Goal: Find contact information: Find contact information

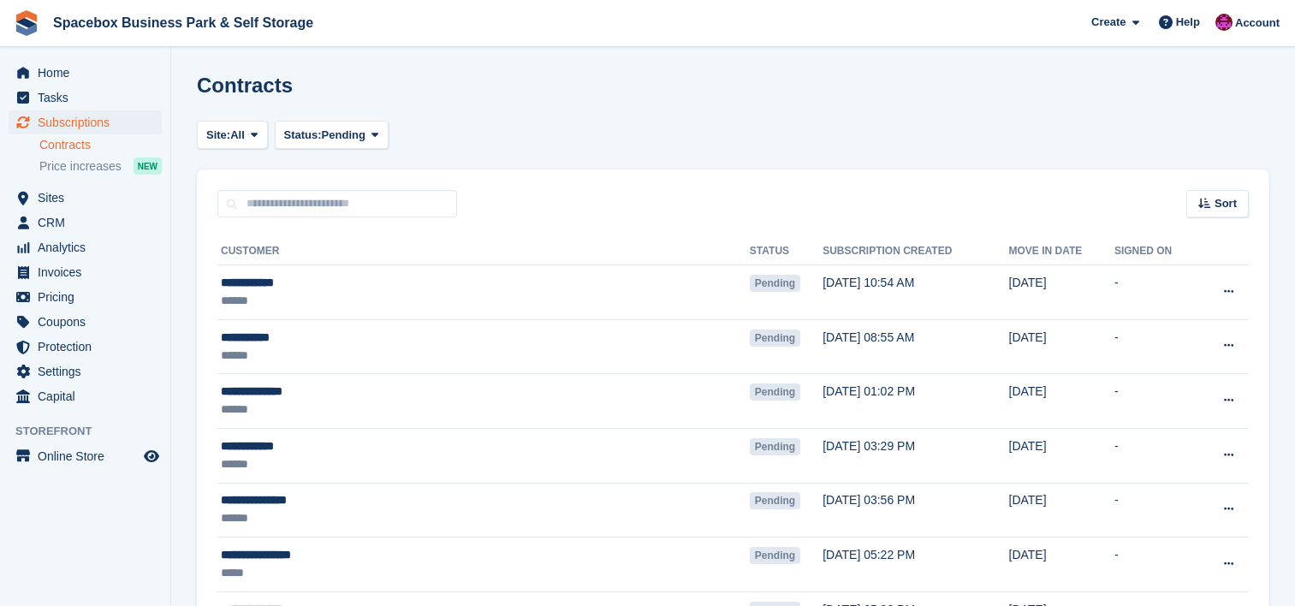
scroll to position [1255, 0]
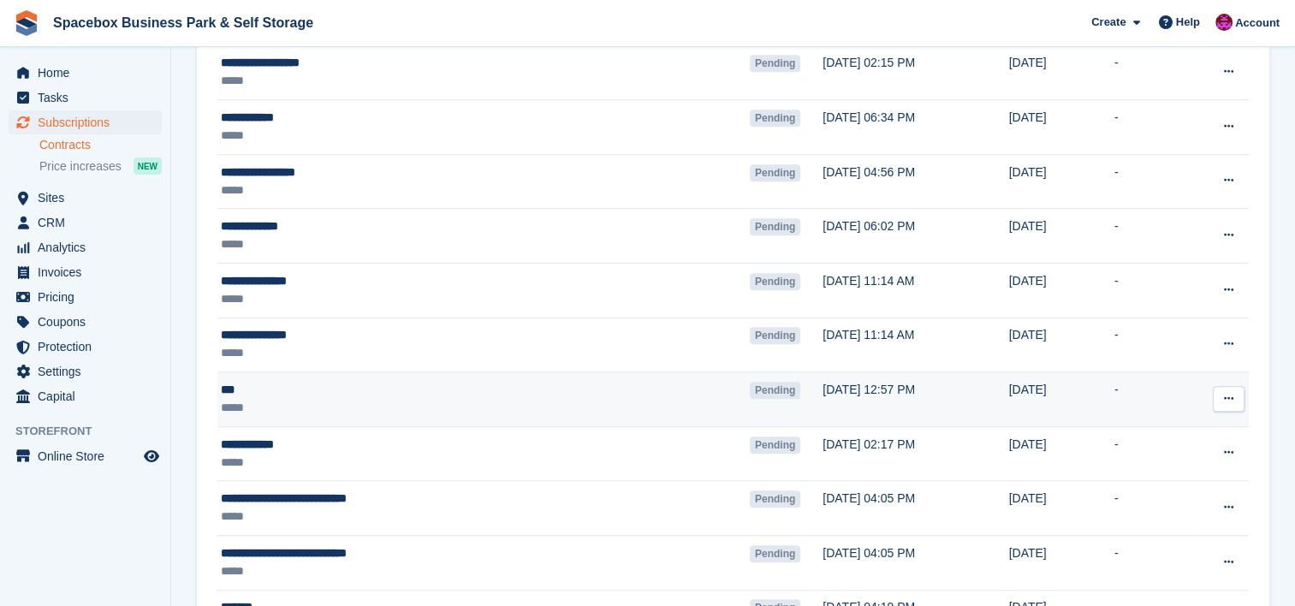
click at [435, 399] on div "*****" at bounding box center [404, 408] width 366 height 18
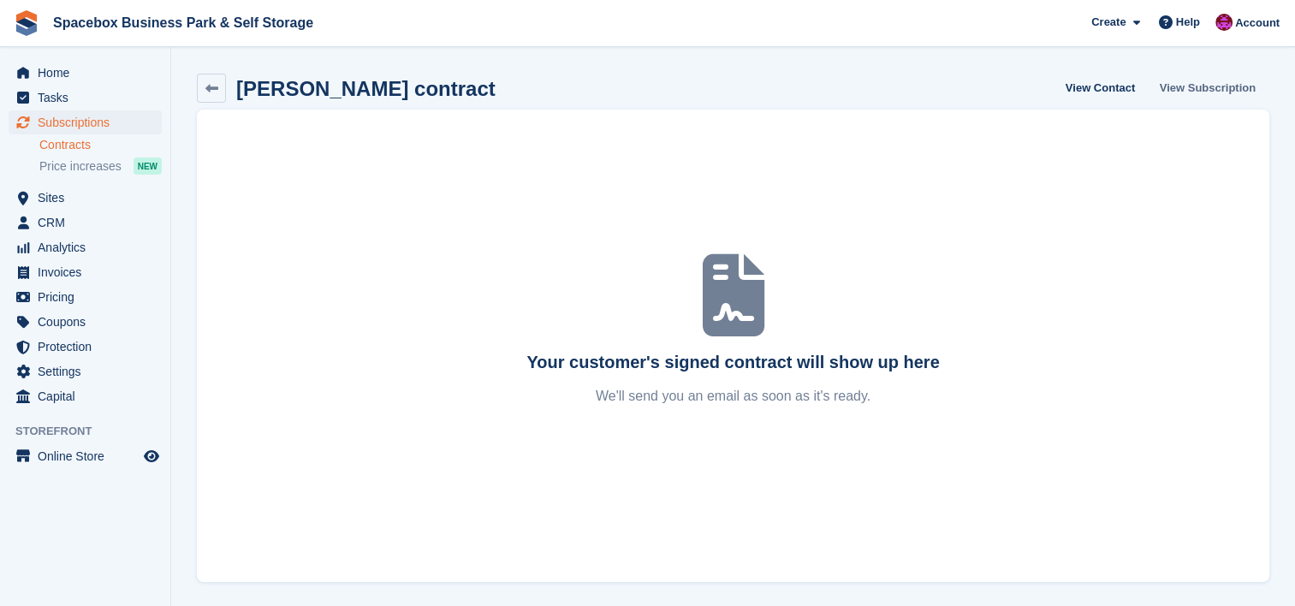
click at [1210, 89] on link "View Subscription" at bounding box center [1208, 88] width 110 height 28
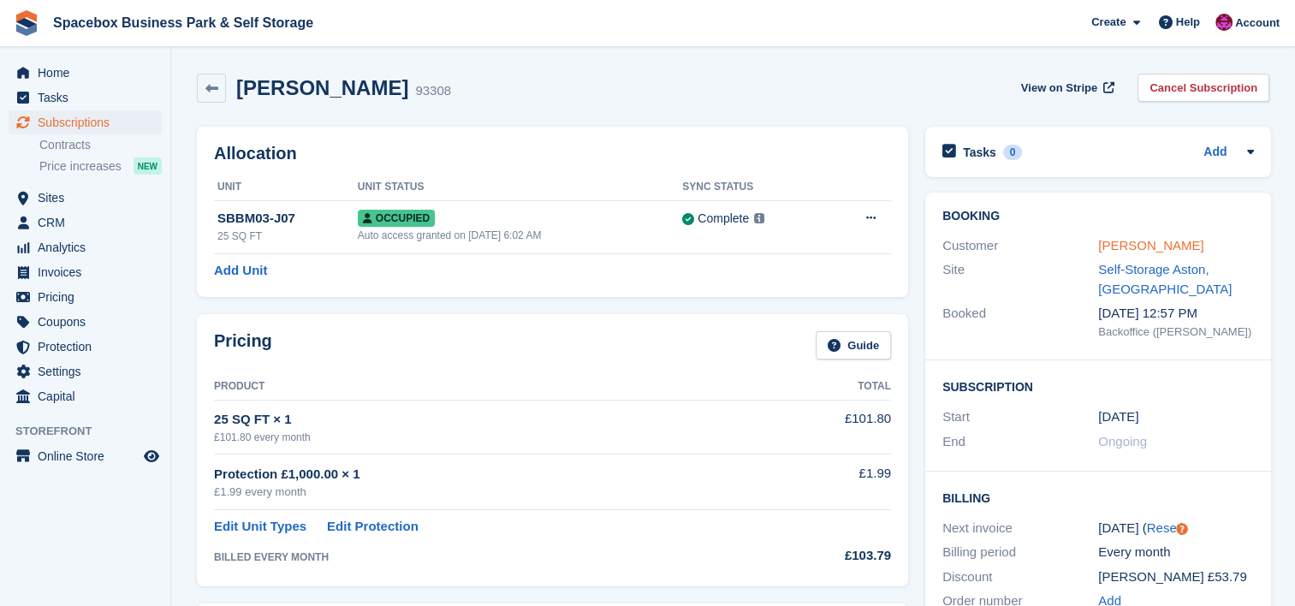
click at [1108, 248] on link "Ana" at bounding box center [1150, 245] width 105 height 15
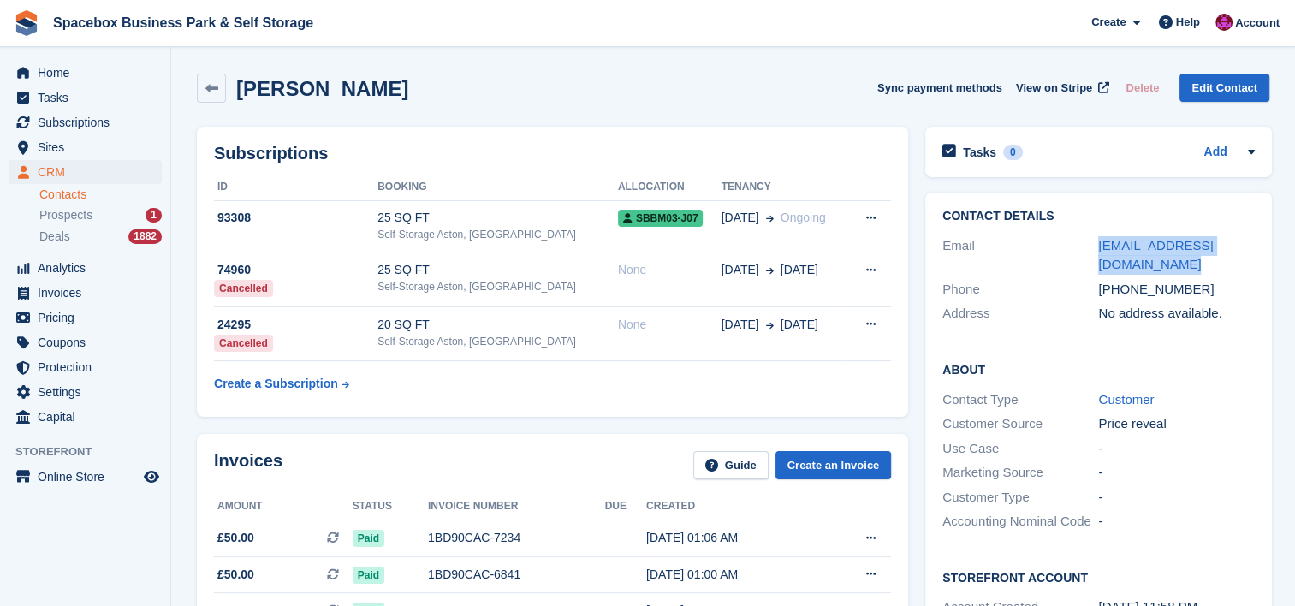
drag, startPoint x: 1140, startPoint y: 263, endPoint x: 1089, endPoint y: 245, distance: 54.4
click at [1089, 245] on div "Email anamargarida229999@gmail.com" at bounding box center [1099, 256] width 312 height 44
copy div "anamargarida229999@gmail.com"
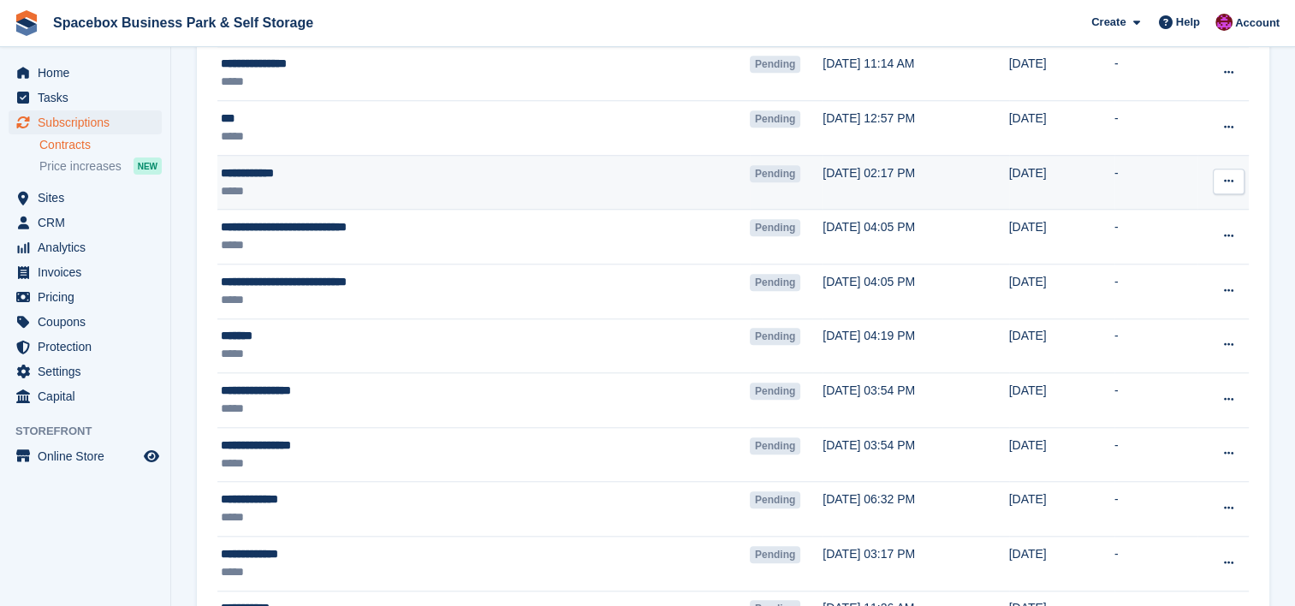
scroll to position [1507, 0]
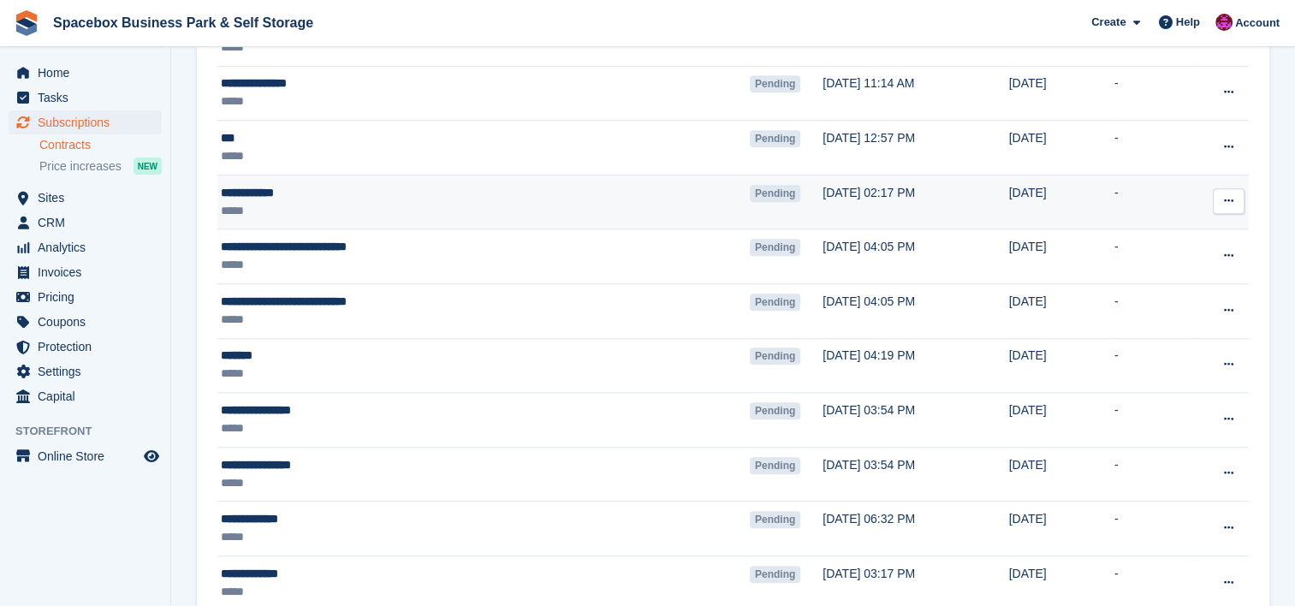
click at [454, 222] on td "**********" at bounding box center [483, 202] width 532 height 55
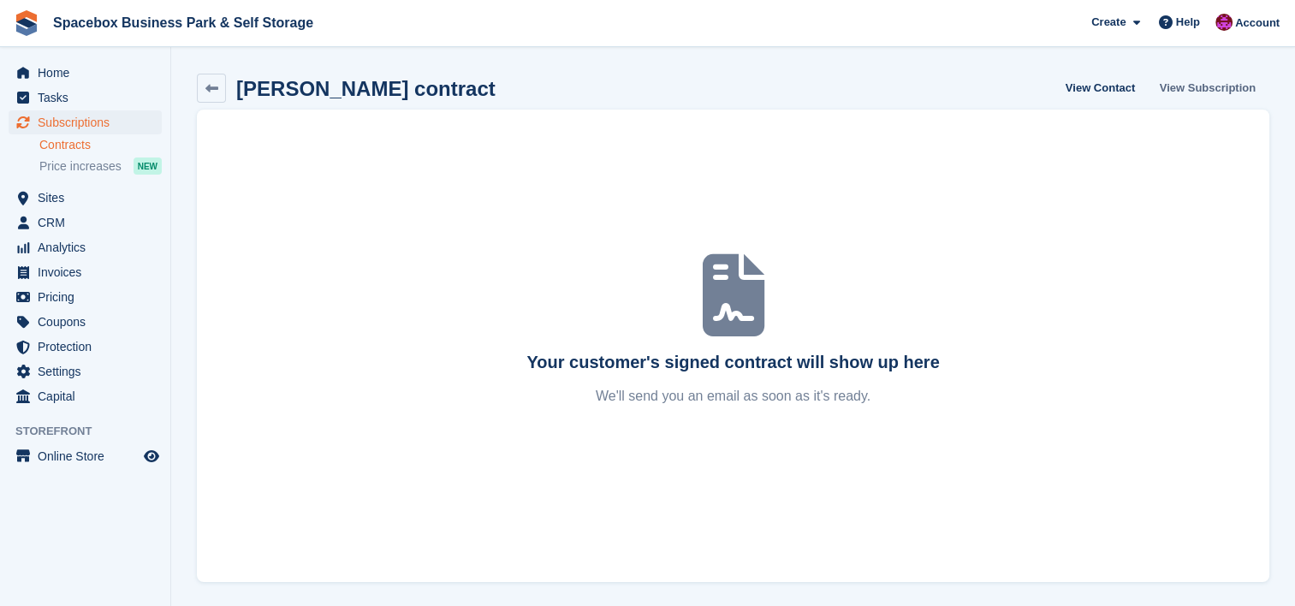
click at [1240, 87] on link "View Subscription" at bounding box center [1208, 88] width 110 height 28
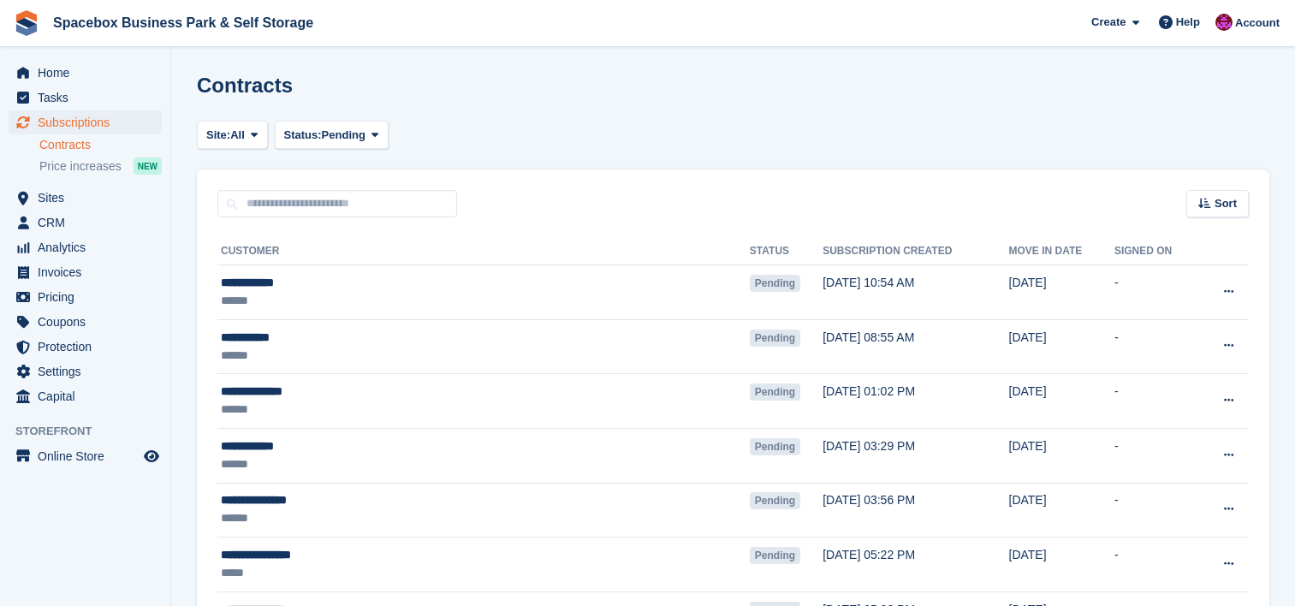
scroll to position [1507, 0]
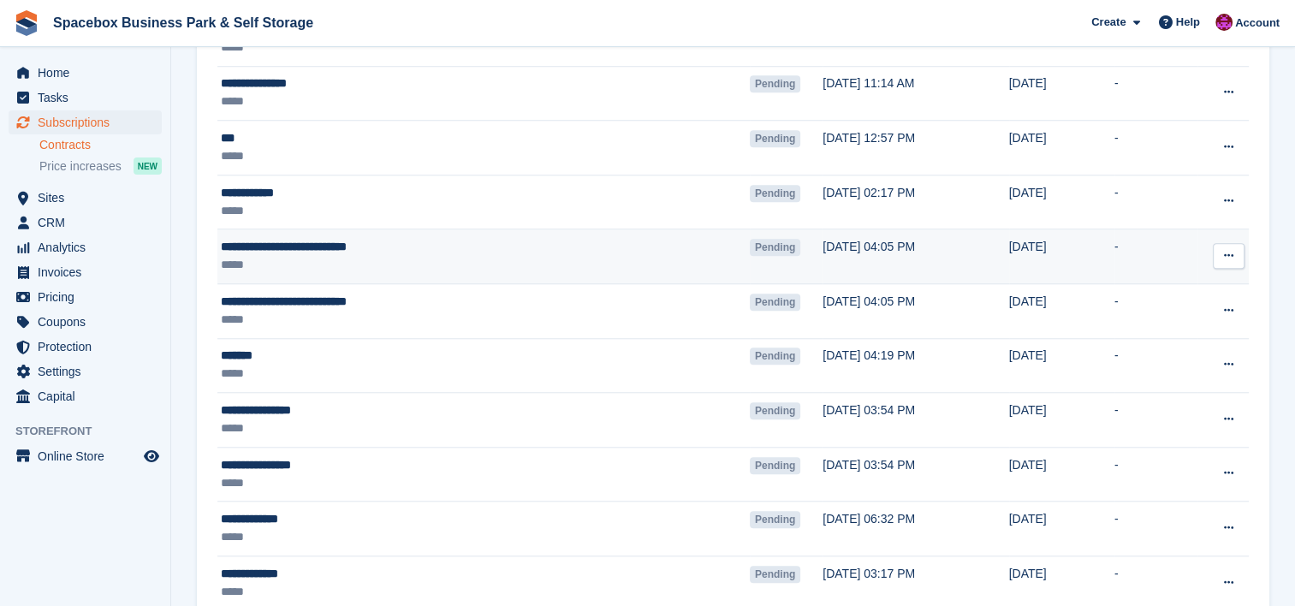
click at [454, 247] on div "**********" at bounding box center [404, 247] width 366 height 18
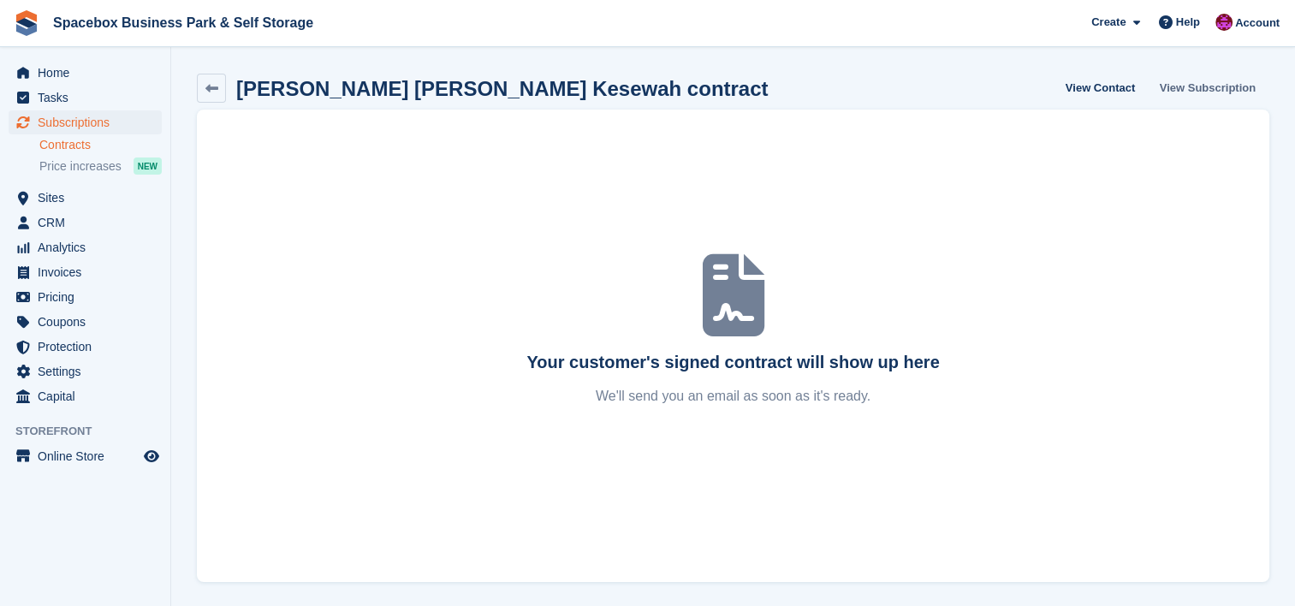
click at [1197, 86] on link "View Subscription" at bounding box center [1208, 88] width 110 height 28
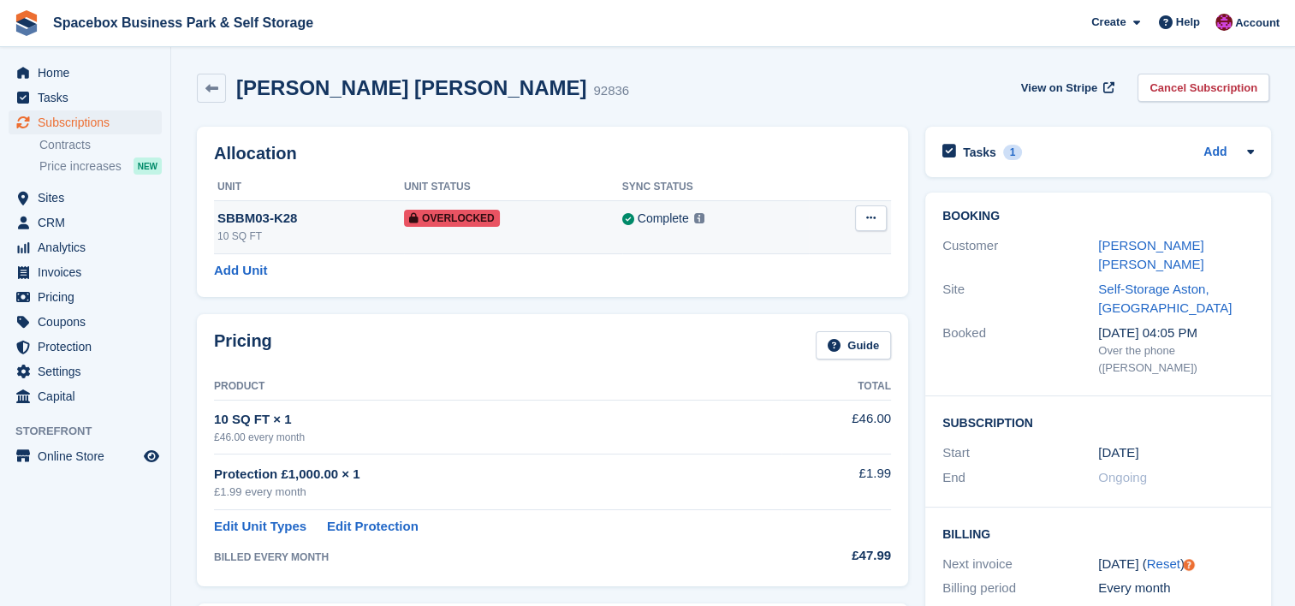
click at [645, 240] on td "Complete Last synced at 27 Aug, 12:46 PM Learn more →" at bounding box center [715, 226] width 187 height 53
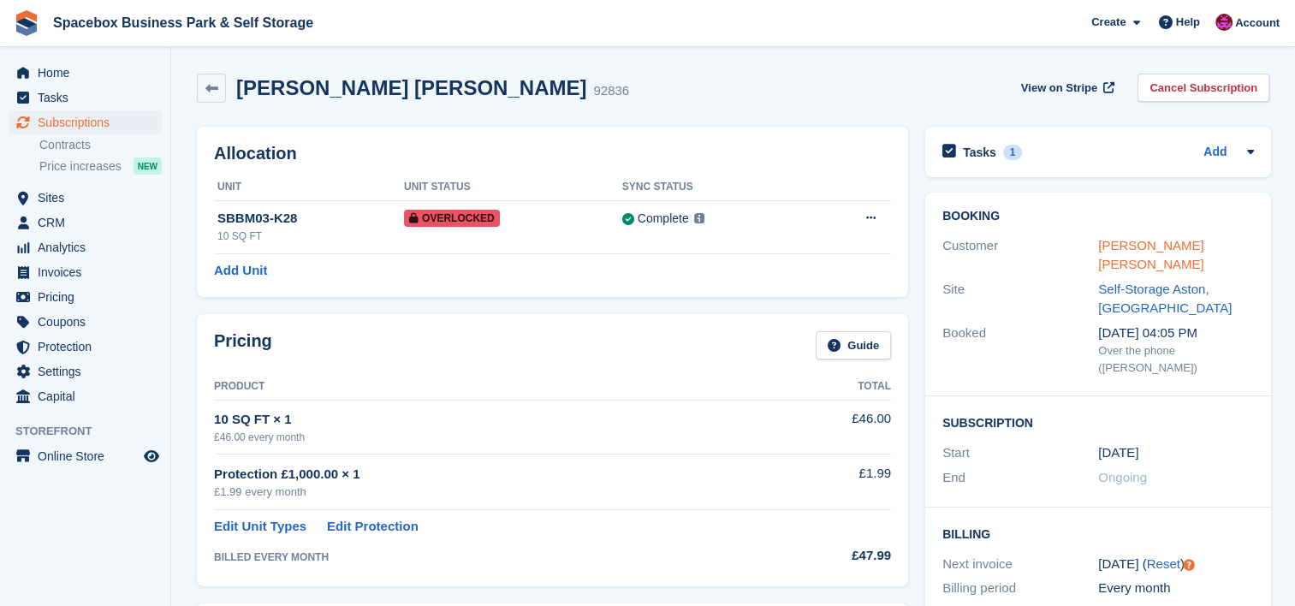
click at [1183, 250] on link "[PERSON_NAME] [PERSON_NAME]" at bounding box center [1150, 255] width 105 height 34
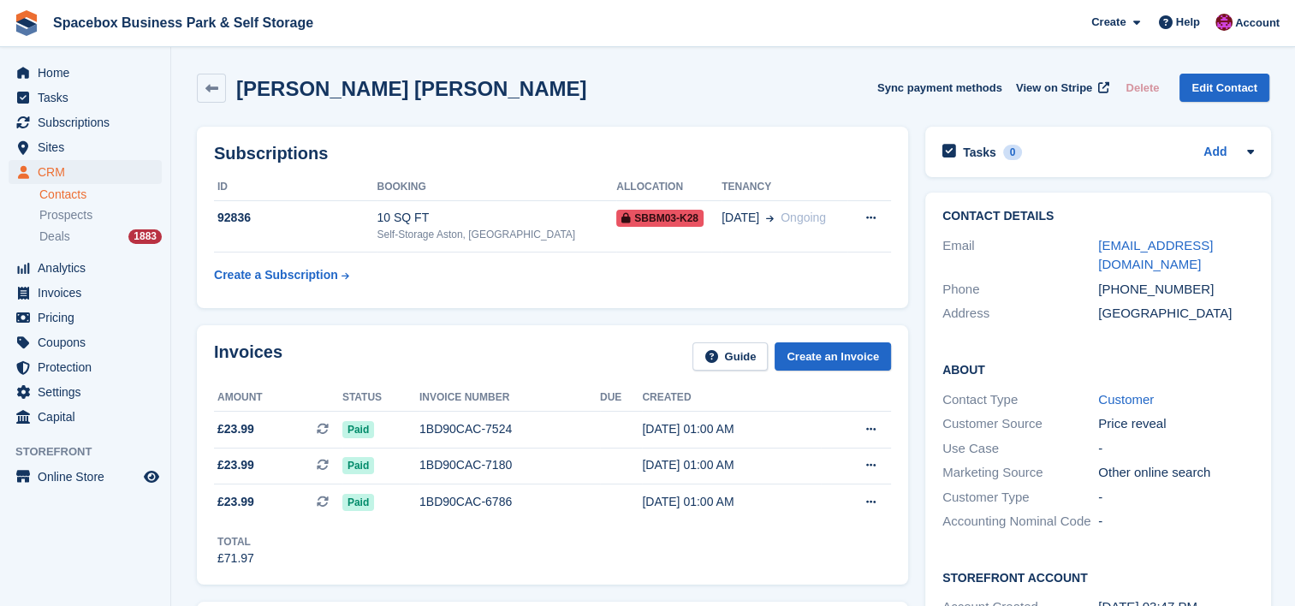
click at [1183, 250] on link "queen.roser2003@gmail.com" at bounding box center [1155, 255] width 115 height 34
click at [1116, 264] on div "queen.roser2003@gmail.com" at bounding box center [1176, 255] width 156 height 39
drag, startPoint x: 1116, startPoint y: 264, endPoint x: 1085, endPoint y: 243, distance: 37.8
click at [1085, 243] on div "Email queen.roser2003@gmail.com" at bounding box center [1099, 256] width 312 height 44
copy div "queen.roser2003@gmail.com"
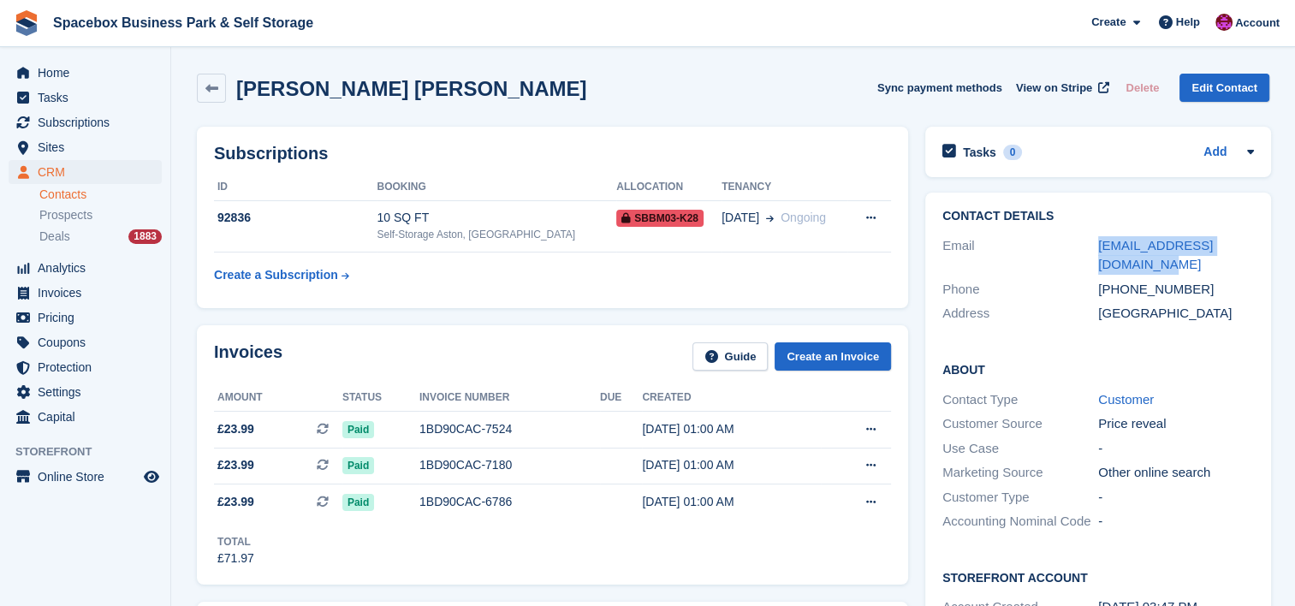
click at [1085, 243] on div "Email" at bounding box center [1021, 255] width 156 height 39
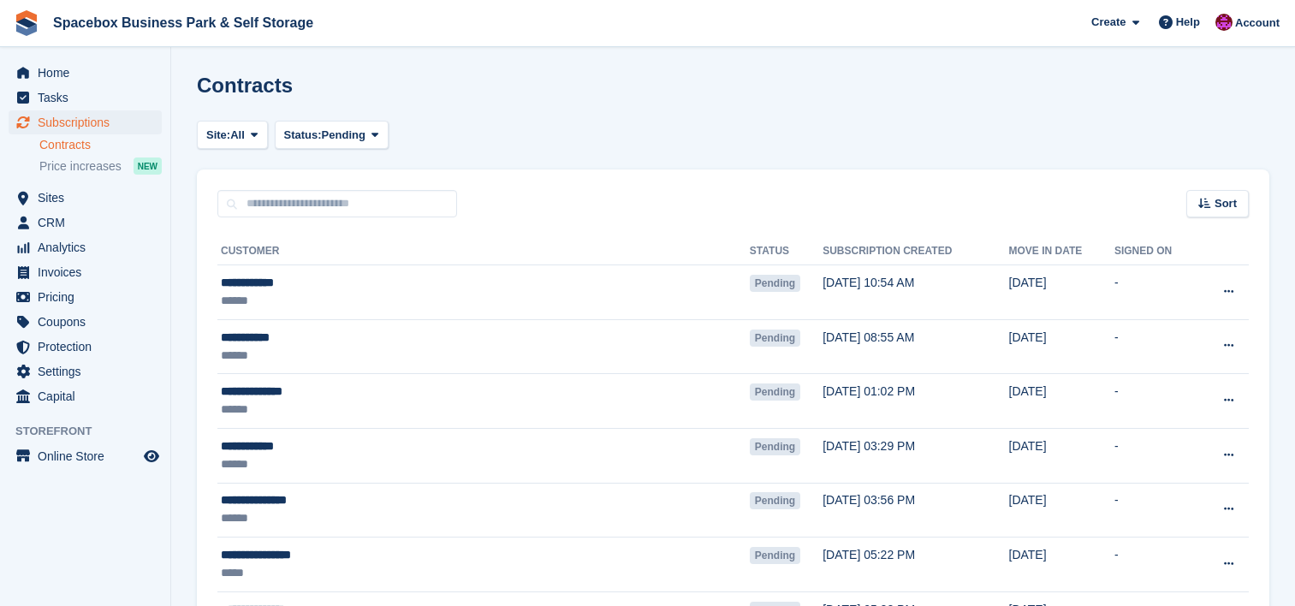
scroll to position [1507, 0]
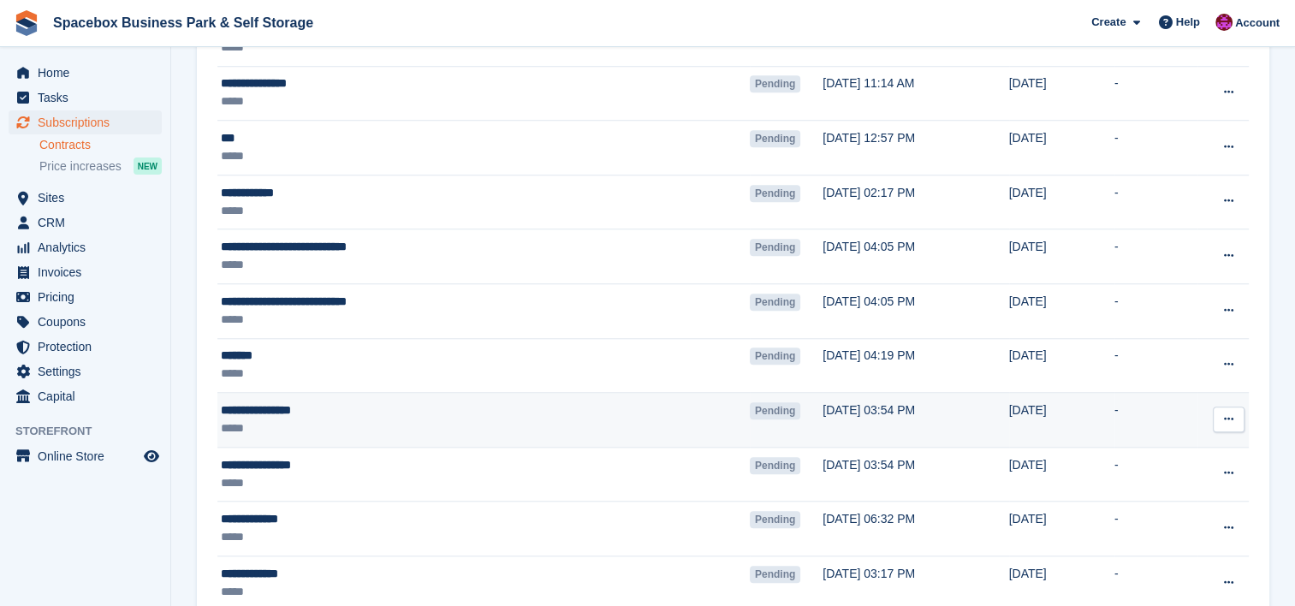
click at [355, 412] on div "**********" at bounding box center [404, 411] width 366 height 18
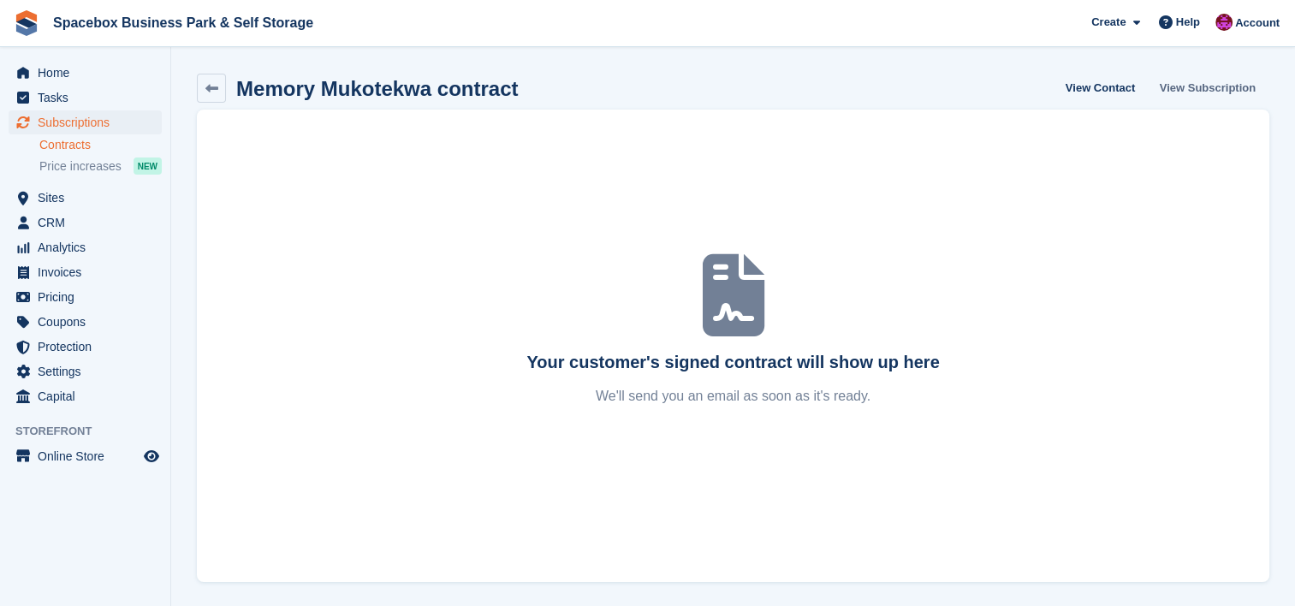
click at [1216, 82] on link "View Subscription" at bounding box center [1208, 88] width 110 height 28
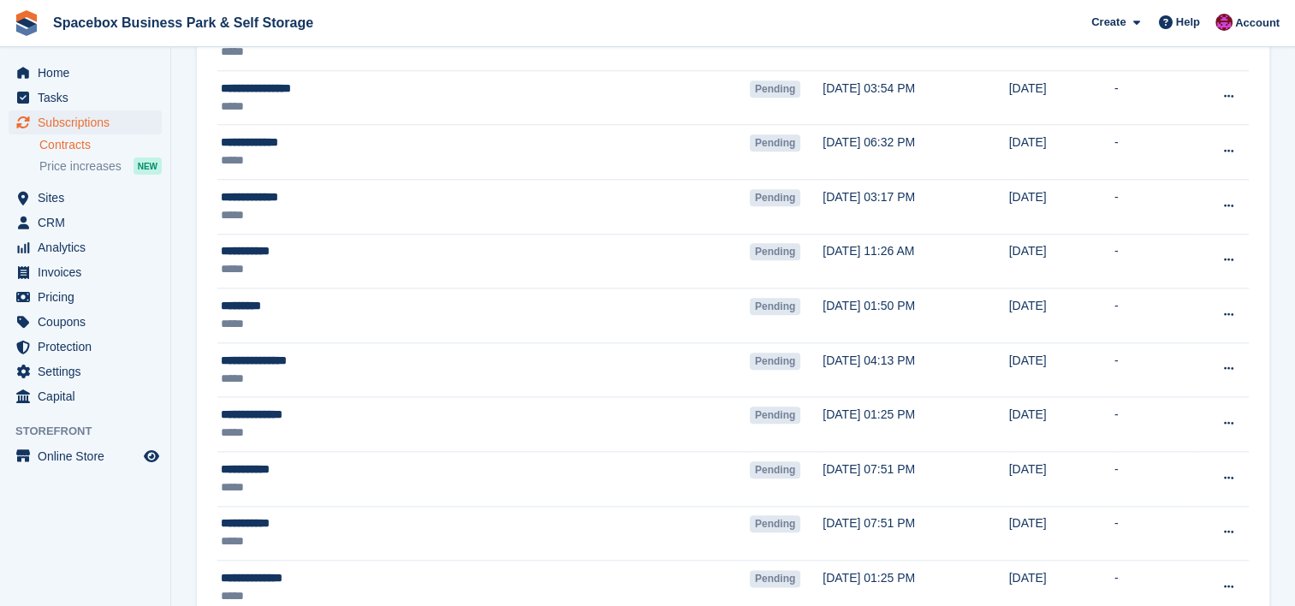
scroll to position [1895, 0]
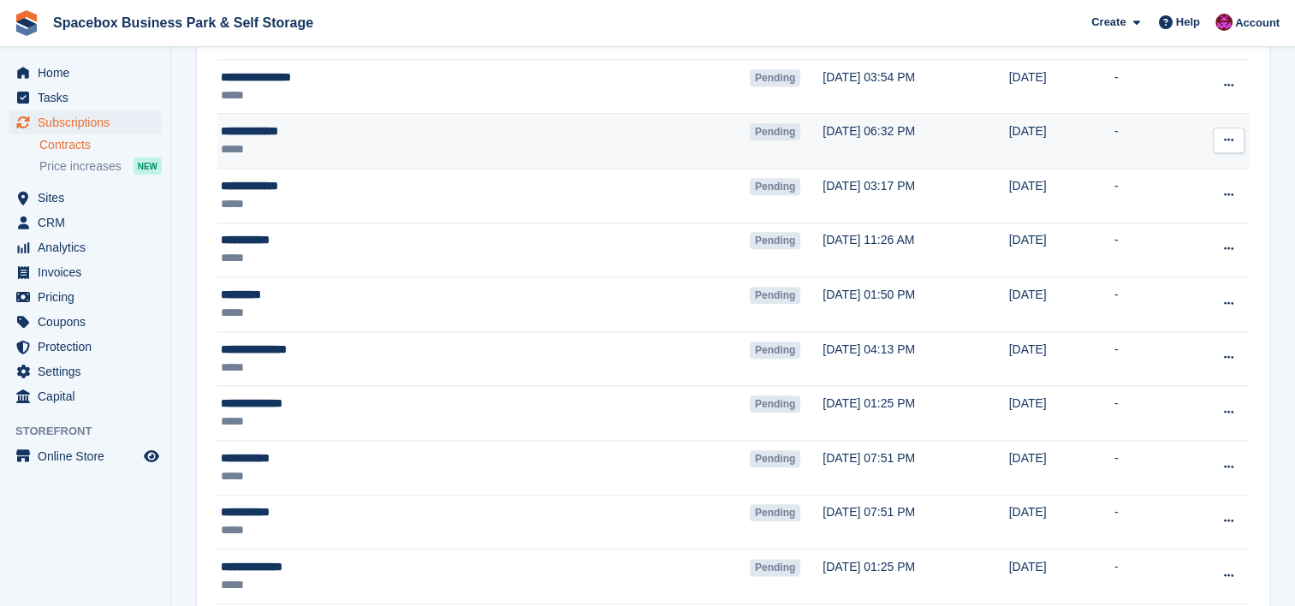
click at [419, 158] on td "**********" at bounding box center [483, 141] width 532 height 55
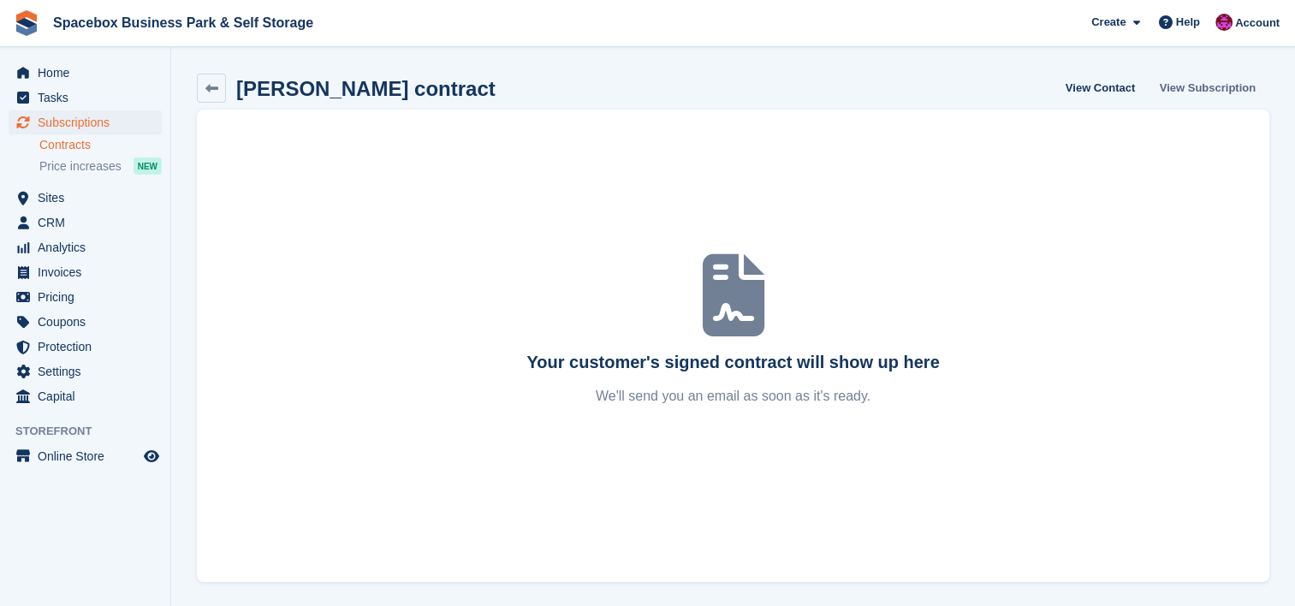
click at [1191, 83] on link "View Subscription" at bounding box center [1208, 88] width 110 height 28
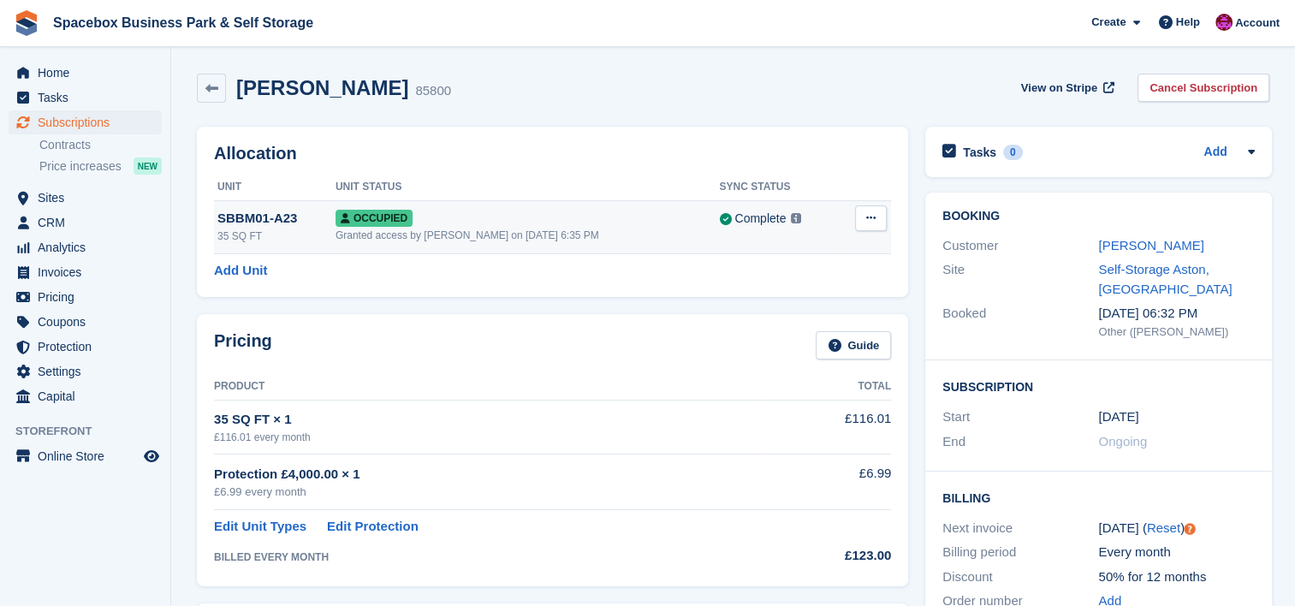
click at [568, 223] on div "Occupied" at bounding box center [528, 218] width 384 height 18
click at [1127, 244] on link "Paul Williams" at bounding box center [1150, 245] width 105 height 15
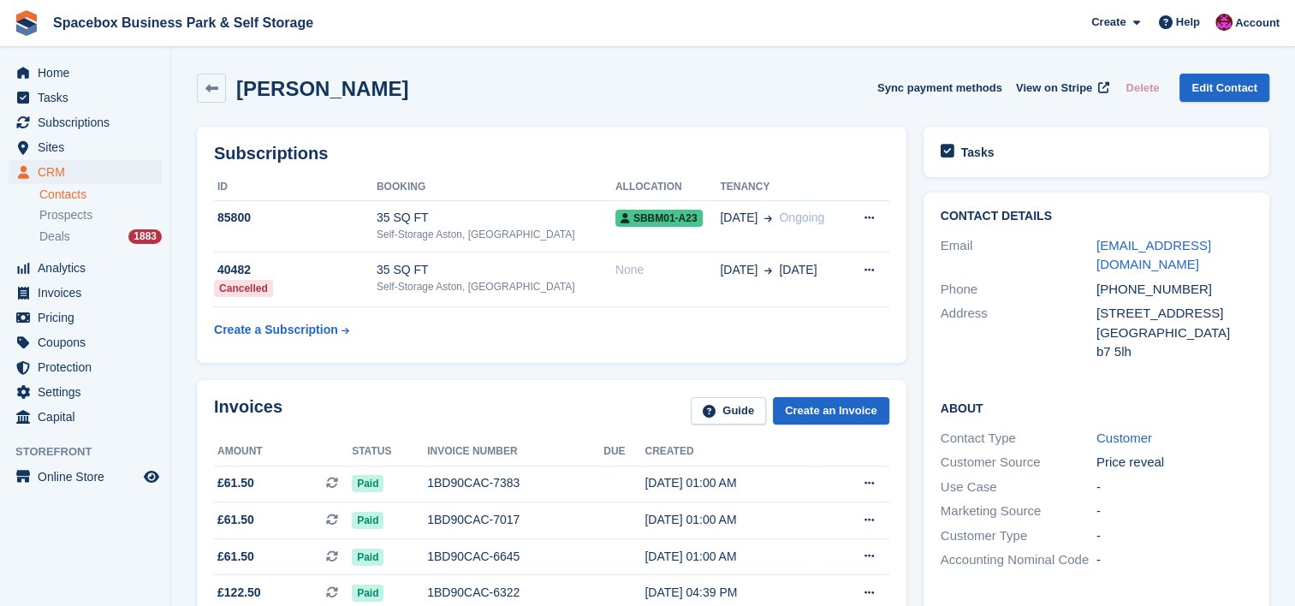
click at [1127, 244] on link "pwilliams088@gmail.com" at bounding box center [1154, 255] width 115 height 34
drag, startPoint x: 1247, startPoint y: 244, endPoint x: 1092, endPoint y: 245, distance: 155.8
click at [1092, 245] on div "Email pwilliams088@gmail.com" at bounding box center [1099, 256] width 312 height 44
copy div "pwilliams088@gmail.com"
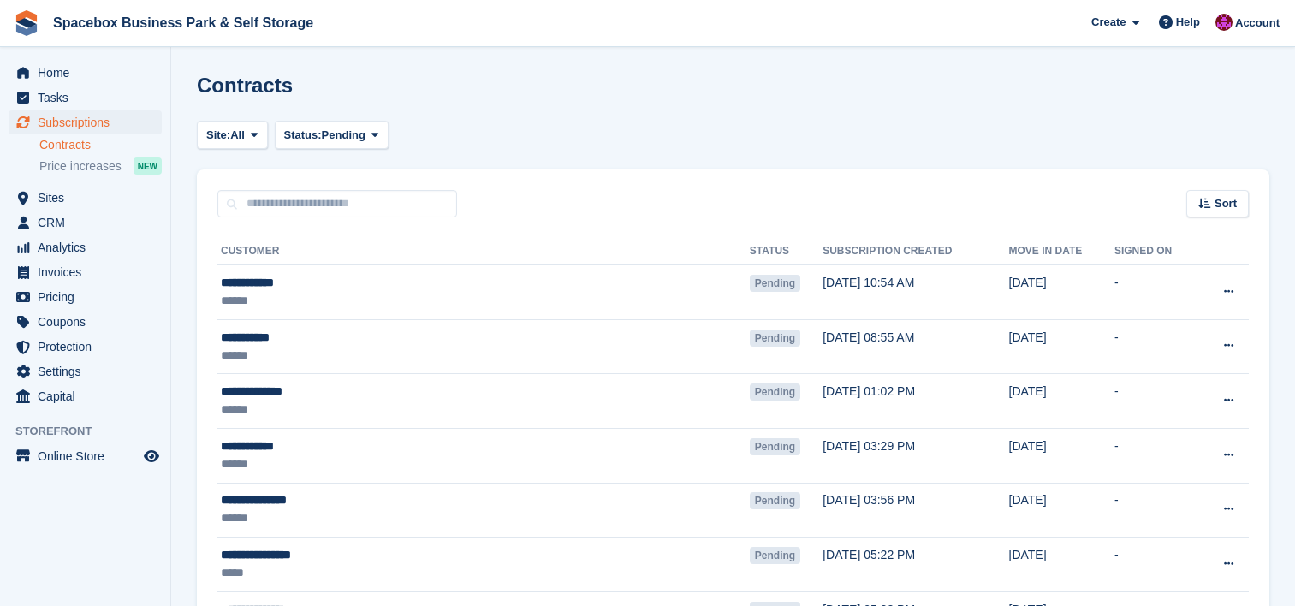
scroll to position [1895, 0]
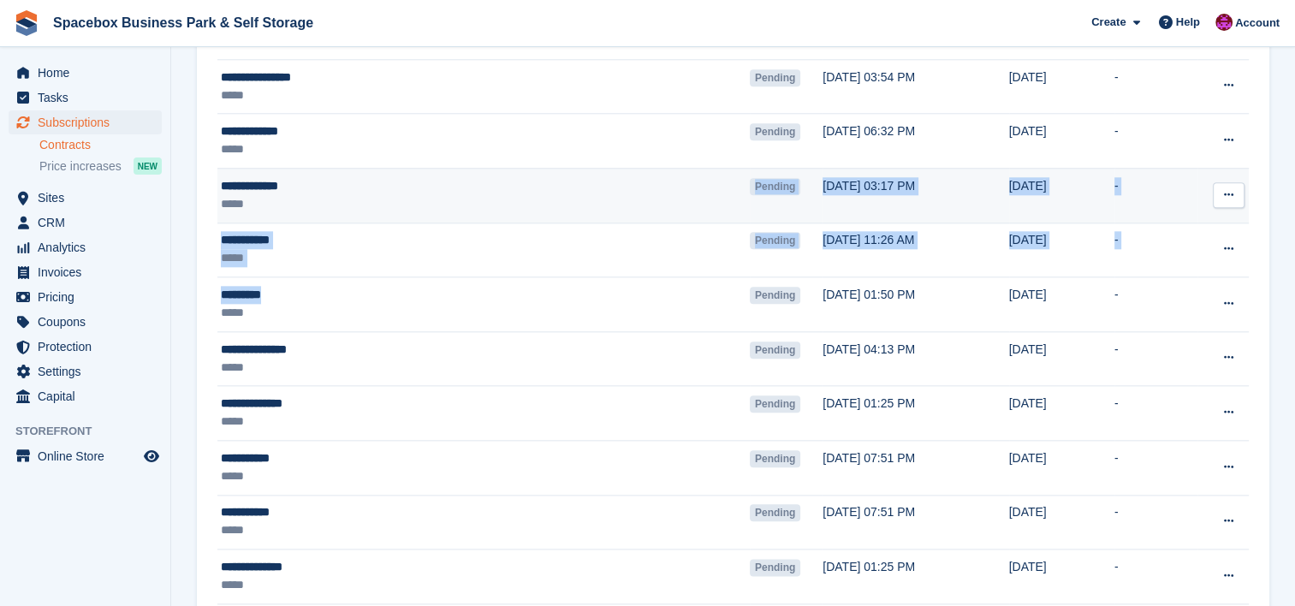
drag, startPoint x: 283, startPoint y: 276, endPoint x: 357, endPoint y: 199, distance: 106.6
click at [357, 199] on div "*****" at bounding box center [404, 204] width 366 height 18
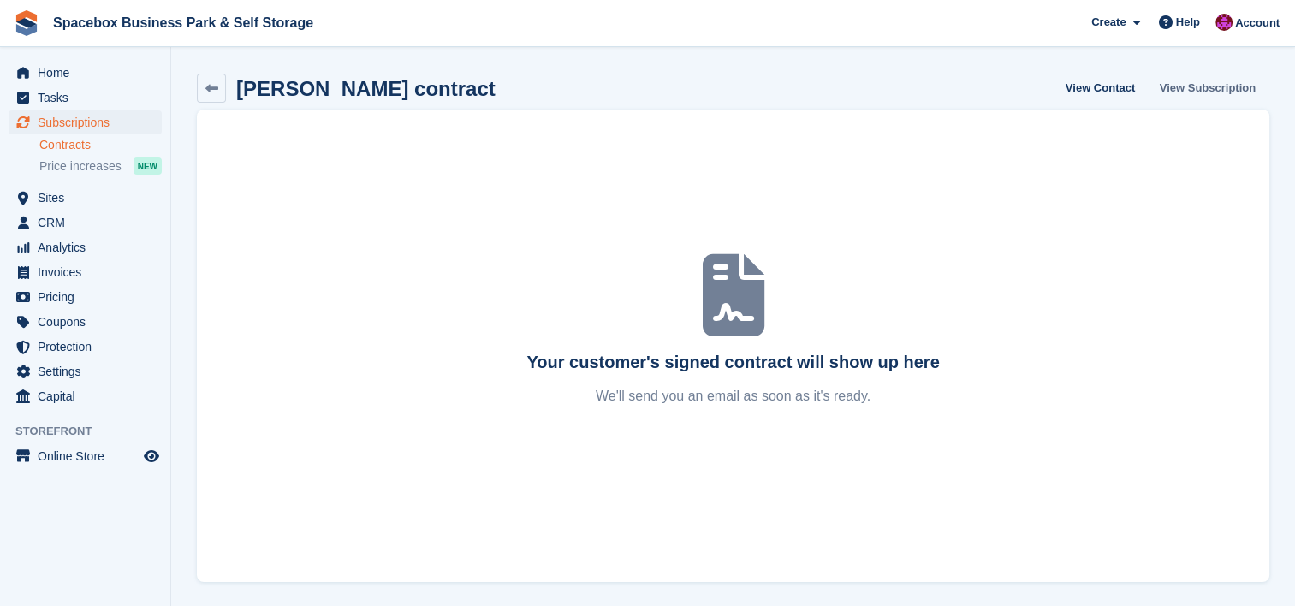
click at [1196, 83] on link "View Subscription" at bounding box center [1208, 88] width 110 height 28
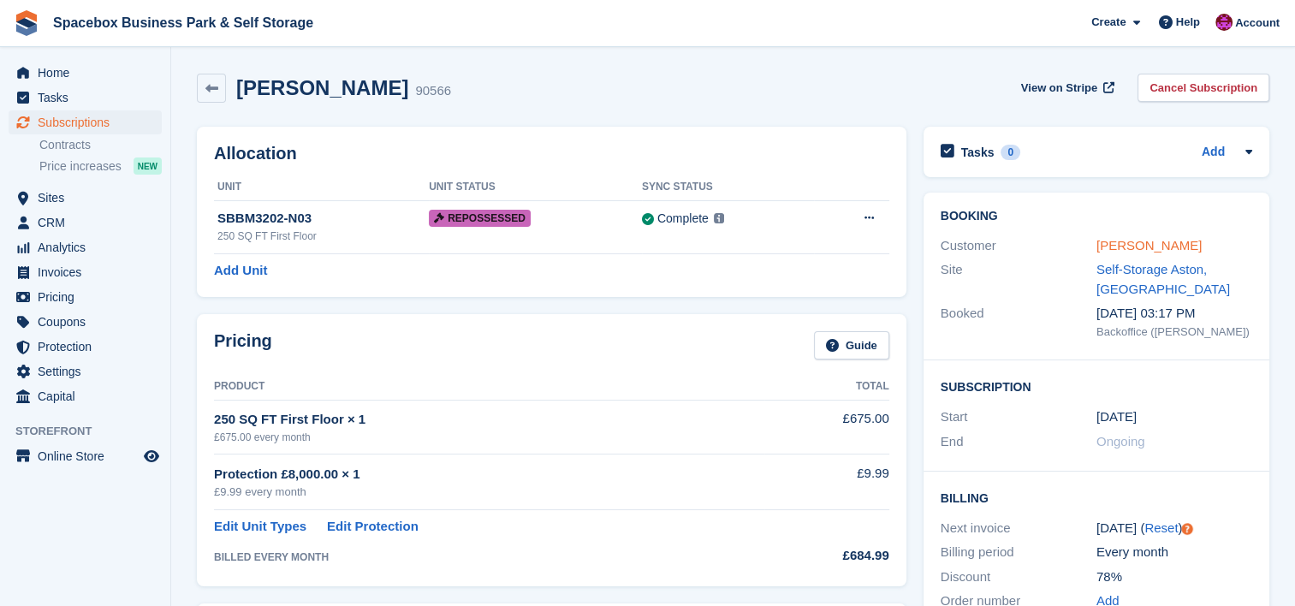
click at [1105, 243] on link "Manu Aggarwal" at bounding box center [1149, 245] width 105 height 15
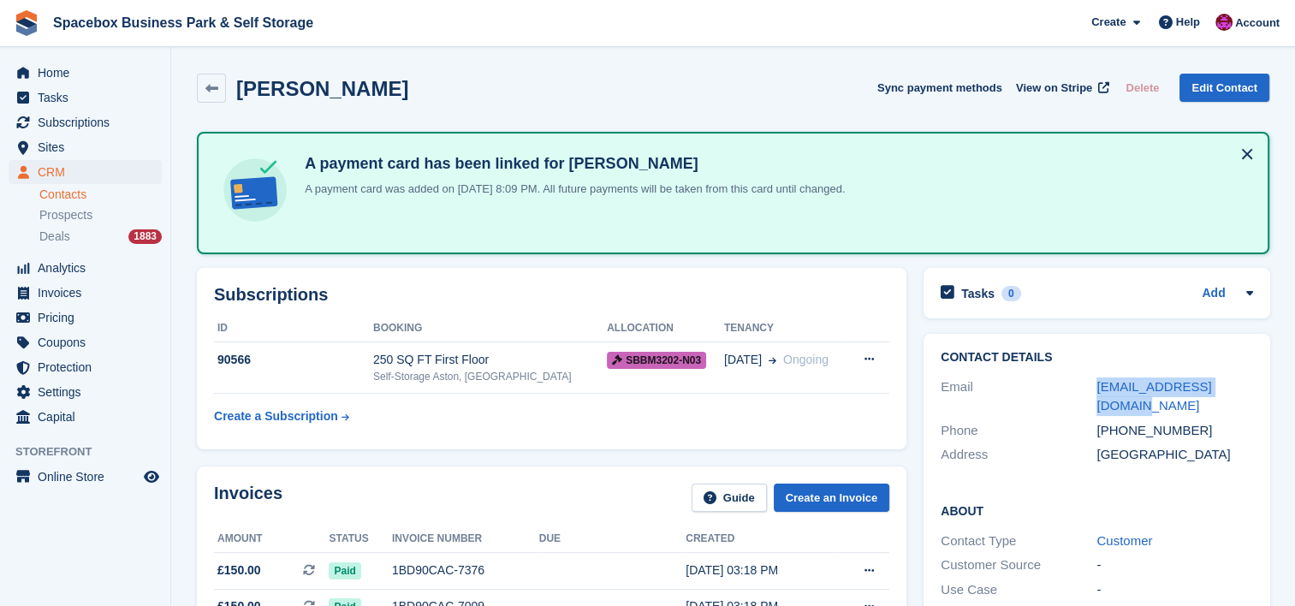
drag, startPoint x: 1123, startPoint y: 402, endPoint x: 1091, endPoint y: 387, distance: 36.0
click at [1091, 387] on div "Email manu_doc2000@yahoo.com" at bounding box center [1097, 397] width 312 height 44
copy div "manu_doc2000@yahoo.com"
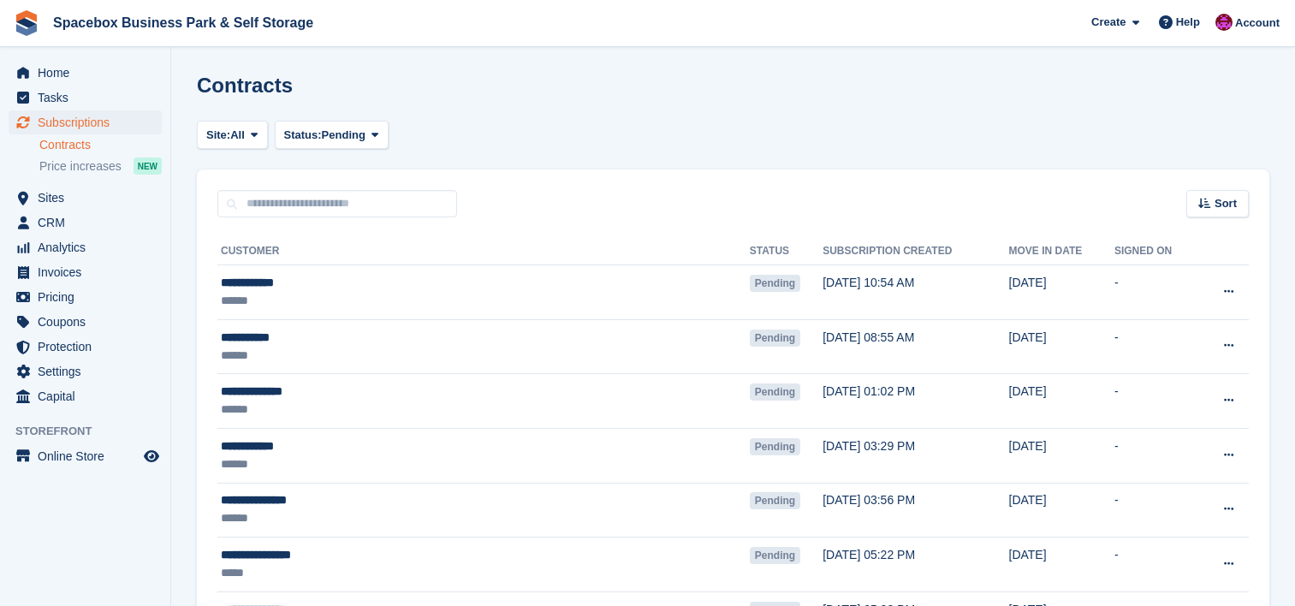
scroll to position [1895, 0]
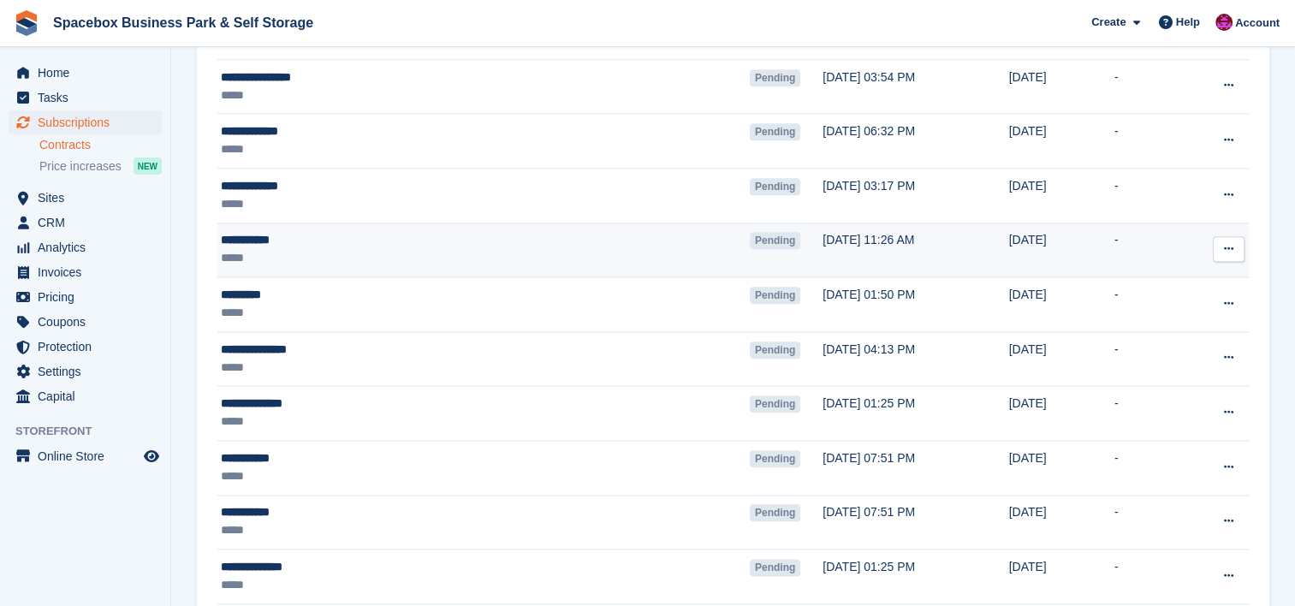
click at [353, 249] on div "*****" at bounding box center [404, 258] width 366 height 18
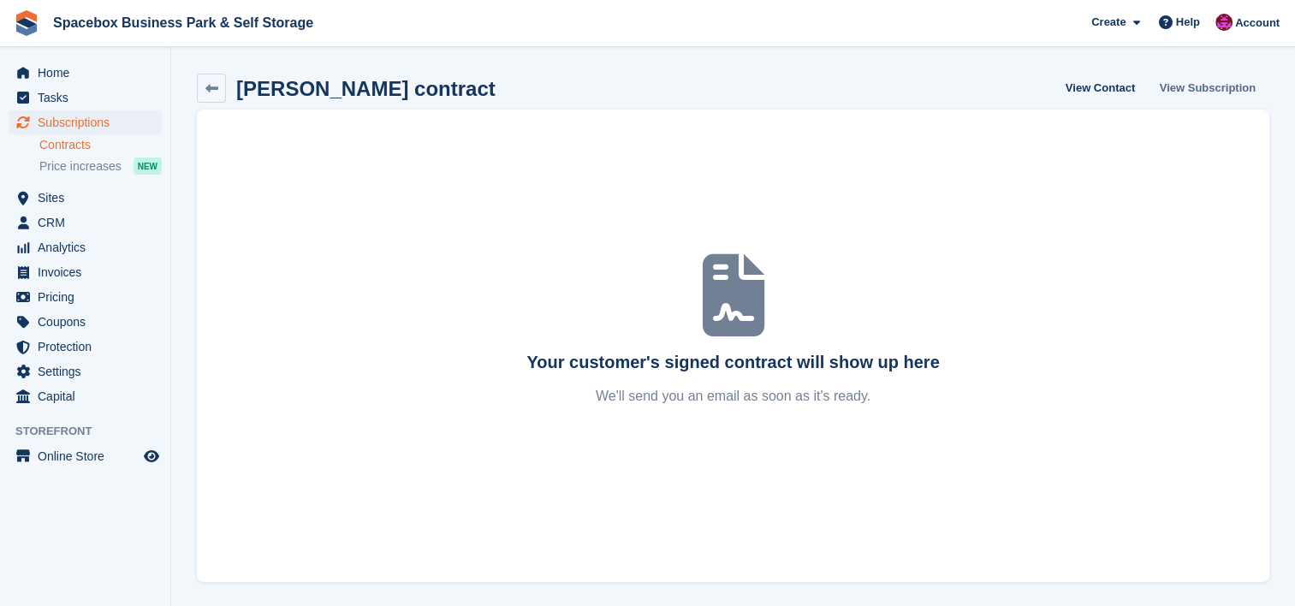
click at [1216, 94] on link "View Subscription" at bounding box center [1208, 88] width 110 height 28
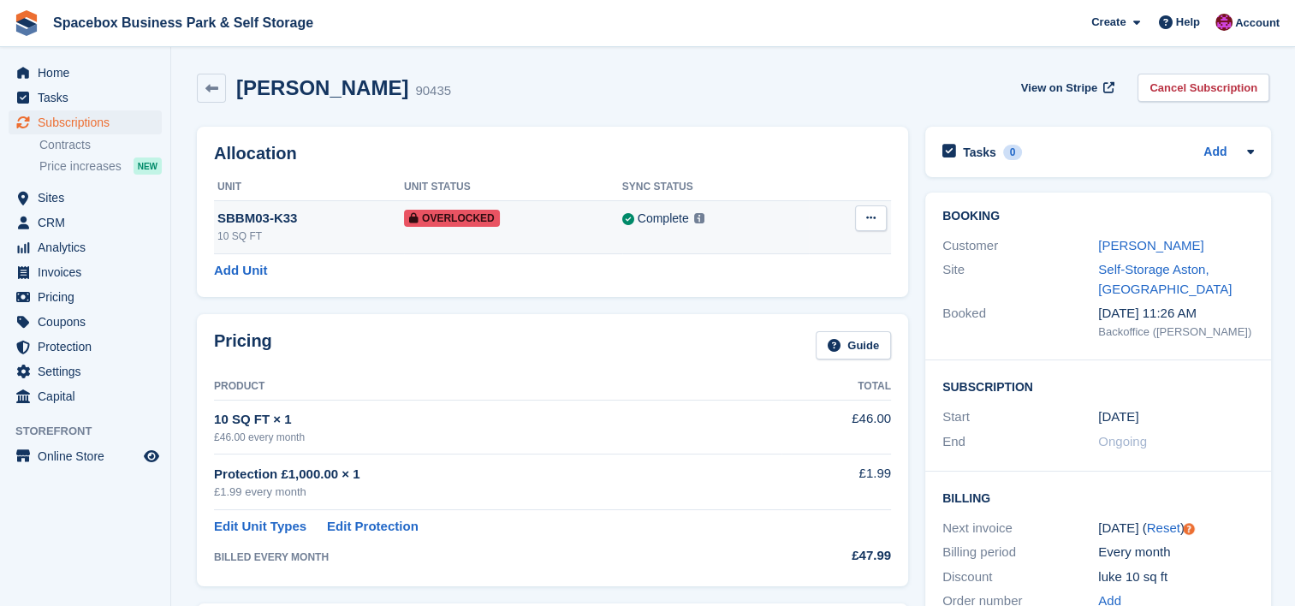
click at [642, 229] on td "Complete Last synced at 27 Aug, 12:46 PM Learn more →" at bounding box center [715, 226] width 187 height 53
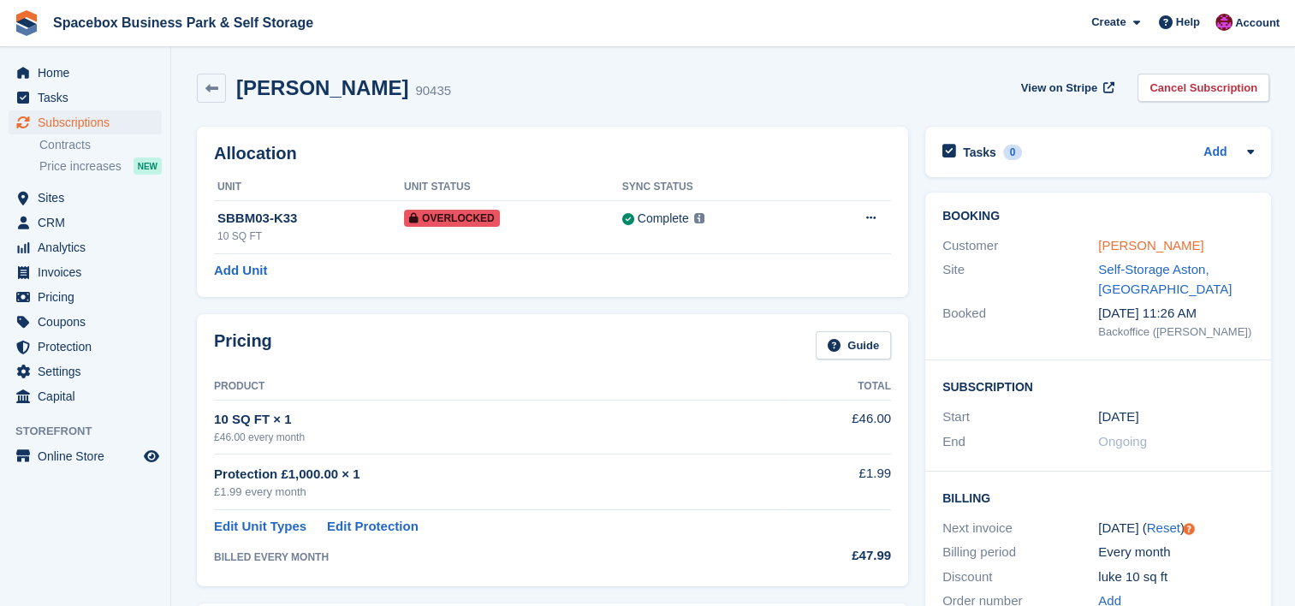
click at [1151, 250] on link "[PERSON_NAME]" at bounding box center [1150, 245] width 105 height 15
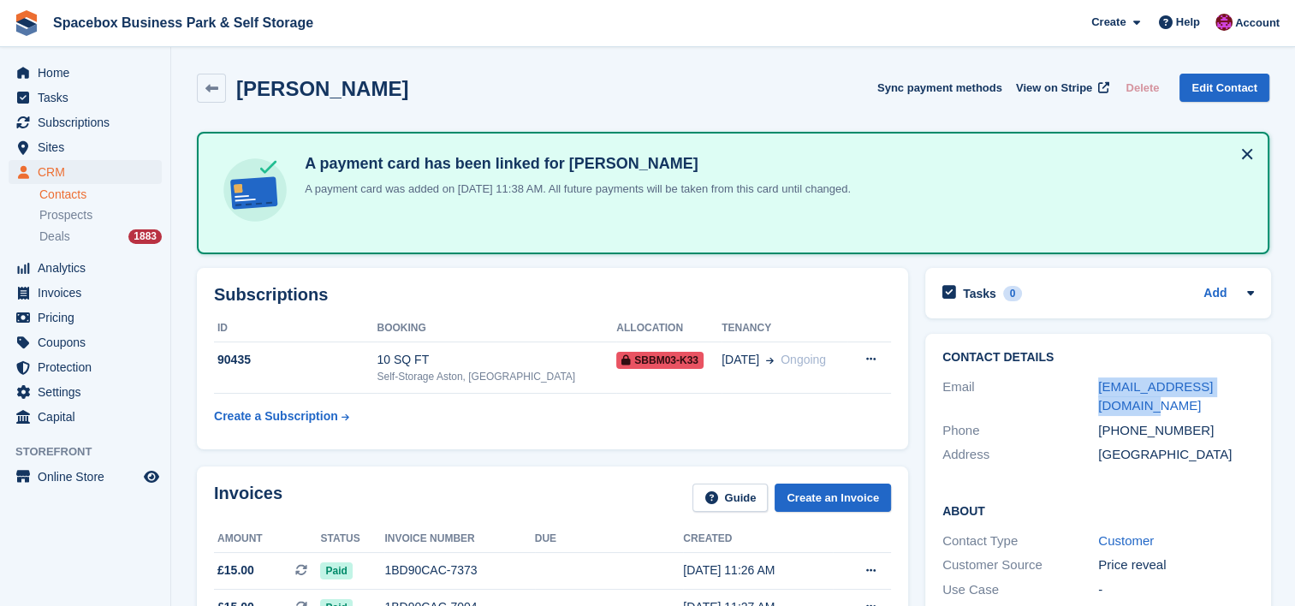
drag, startPoint x: 1258, startPoint y: 387, endPoint x: 1087, endPoint y: 387, distance: 170.4
click at [1087, 387] on div "Contact Details Email lucasbucas393@gmail.com Phone +447802417162 Address Unite…" at bounding box center [1098, 409] width 346 height 151
copy div "lucasbucas393@gmail.com"
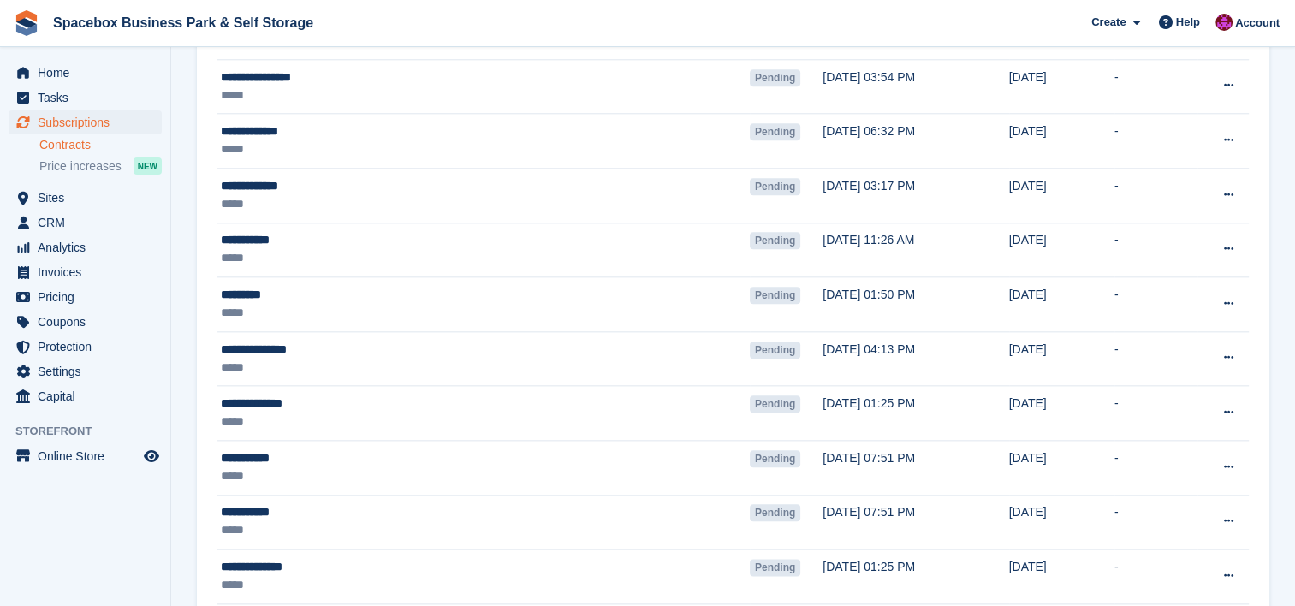
scroll to position [1895, 0]
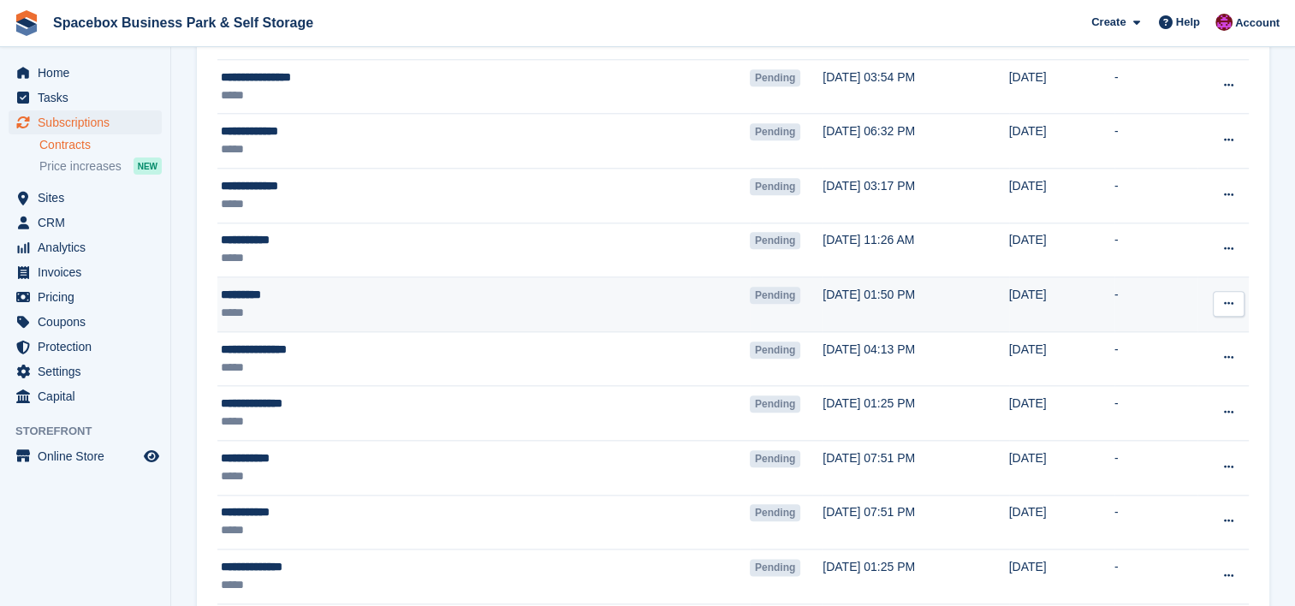
click at [363, 318] on td "********* *****" at bounding box center [483, 304] width 532 height 55
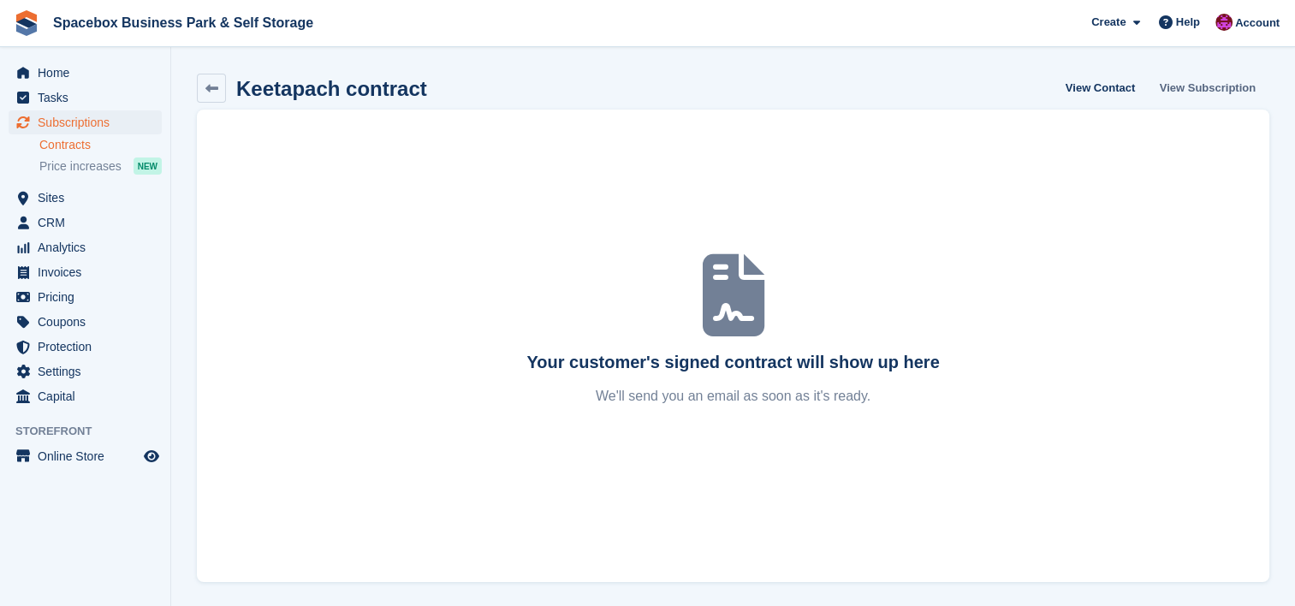
click at [1165, 89] on link "View Subscription" at bounding box center [1208, 88] width 110 height 28
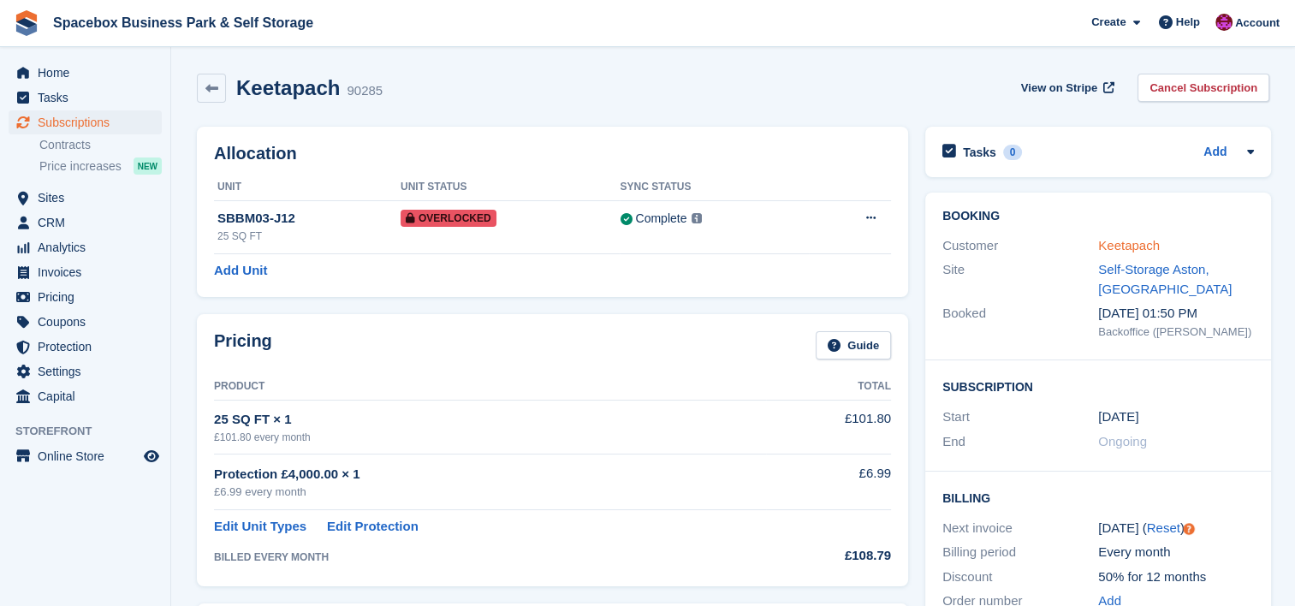
click at [1123, 244] on link "Keetapach" at bounding box center [1129, 245] width 62 height 15
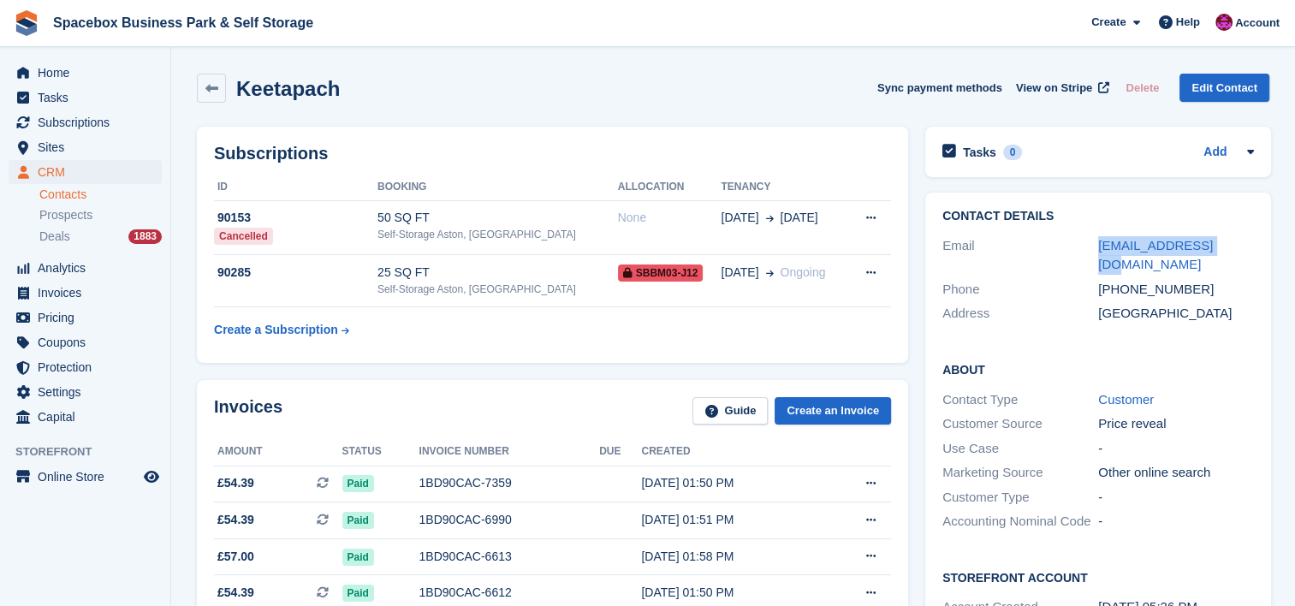
drag, startPoint x: 1227, startPoint y: 237, endPoint x: 1092, endPoint y: 241, distance: 134.5
click at [1092, 241] on div "Email airbut04@gmail.com" at bounding box center [1099, 256] width 312 height 44
copy div "airbut04@gmail.com"
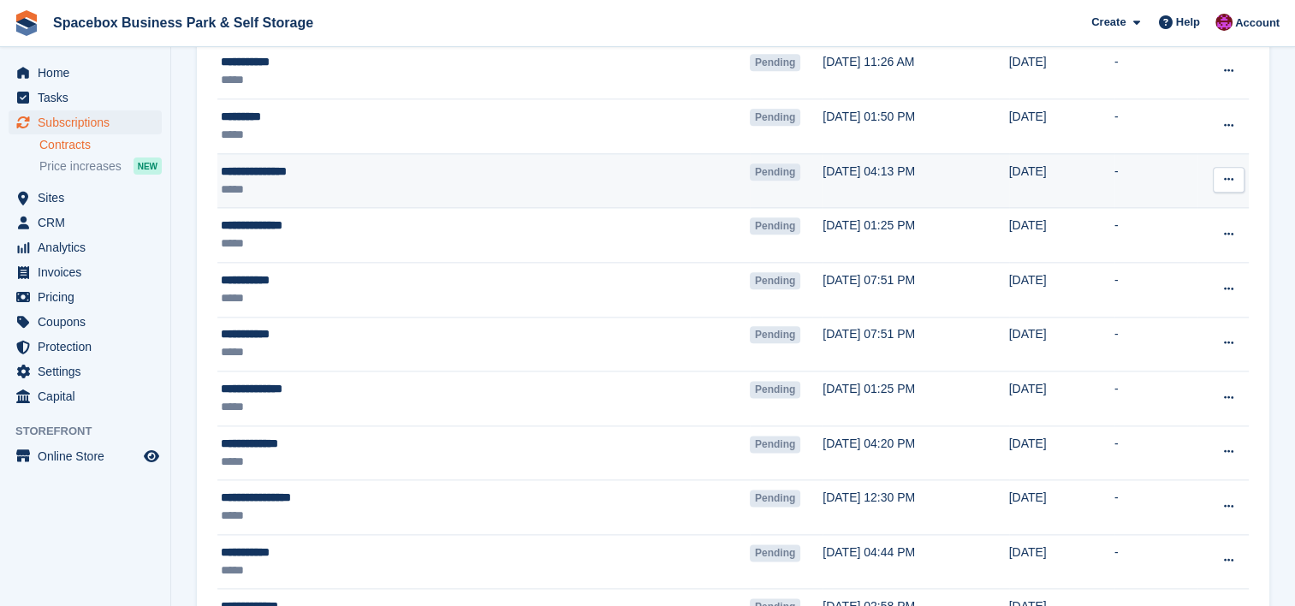
scroll to position [2078, 0]
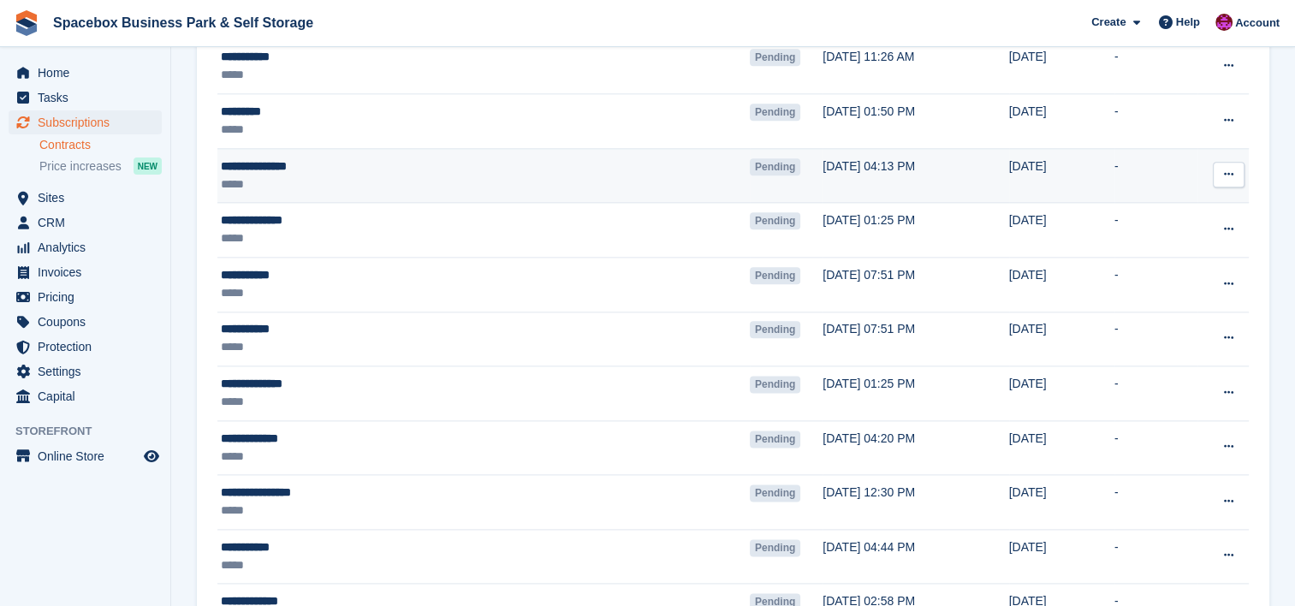
click at [472, 181] on div "*****" at bounding box center [404, 184] width 366 height 18
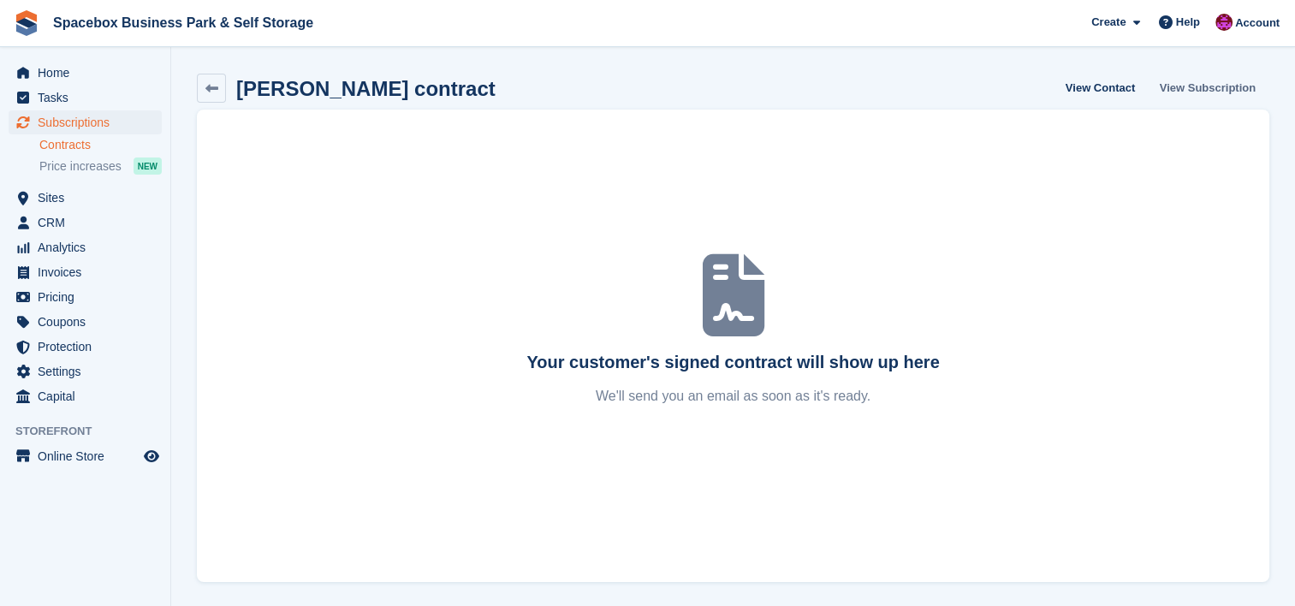
click at [1188, 88] on link "View Subscription" at bounding box center [1208, 88] width 110 height 28
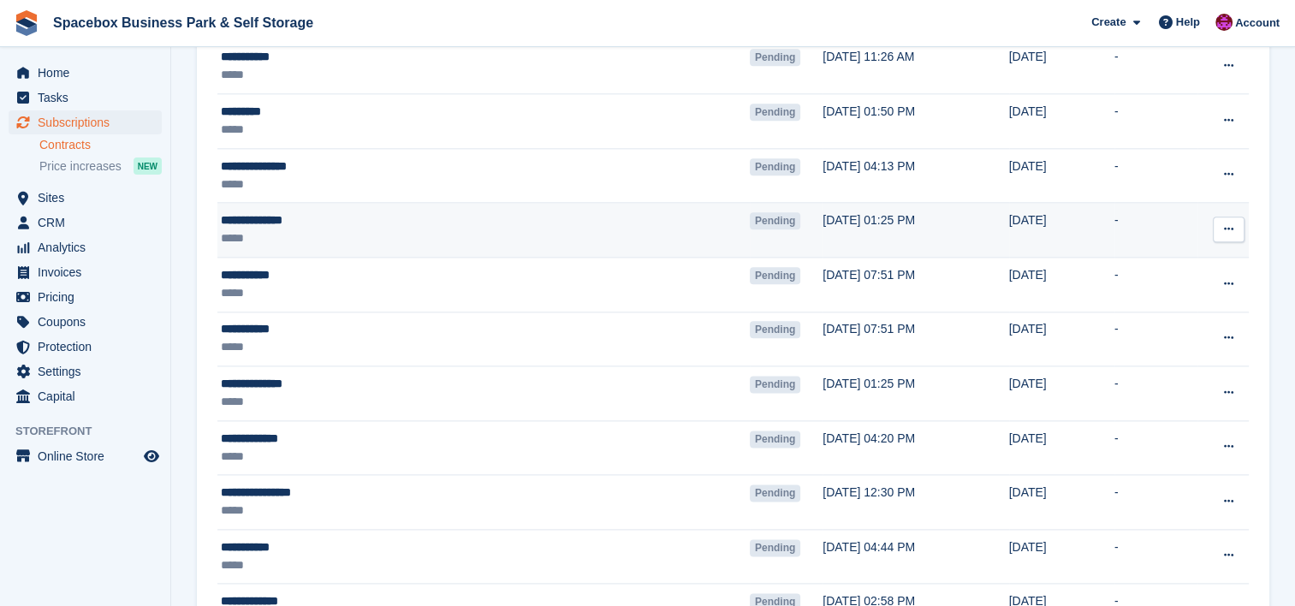
scroll to position [2078, 0]
click at [375, 236] on div "*****" at bounding box center [404, 238] width 366 height 18
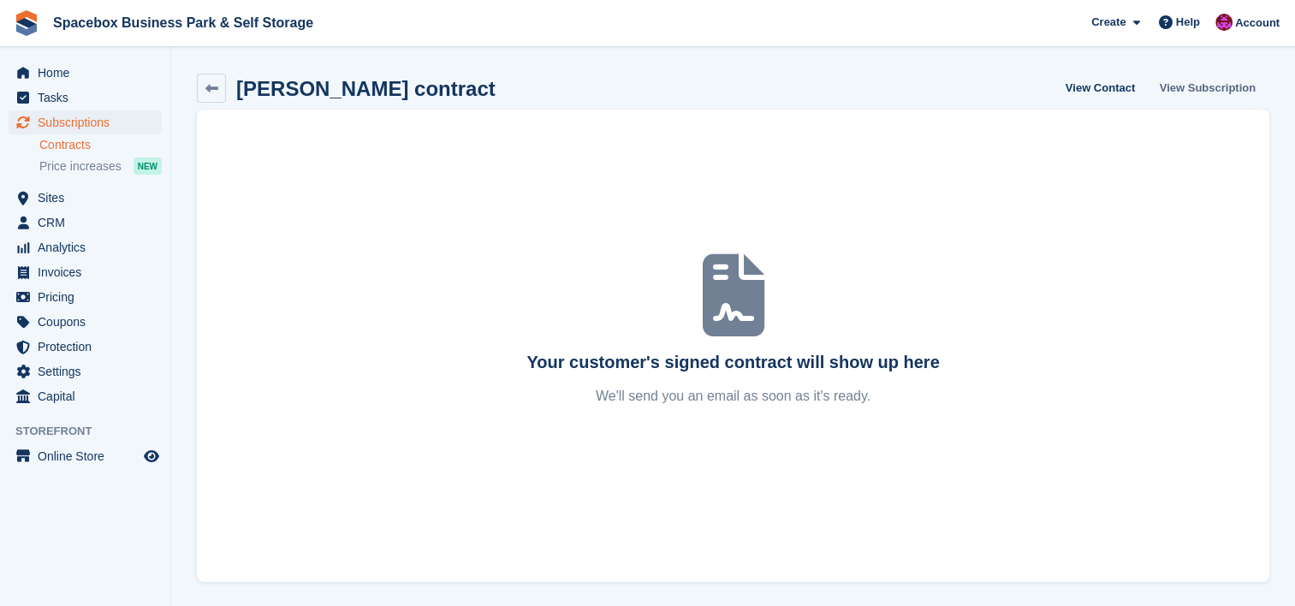
click at [1185, 97] on link "View Subscription" at bounding box center [1208, 88] width 110 height 28
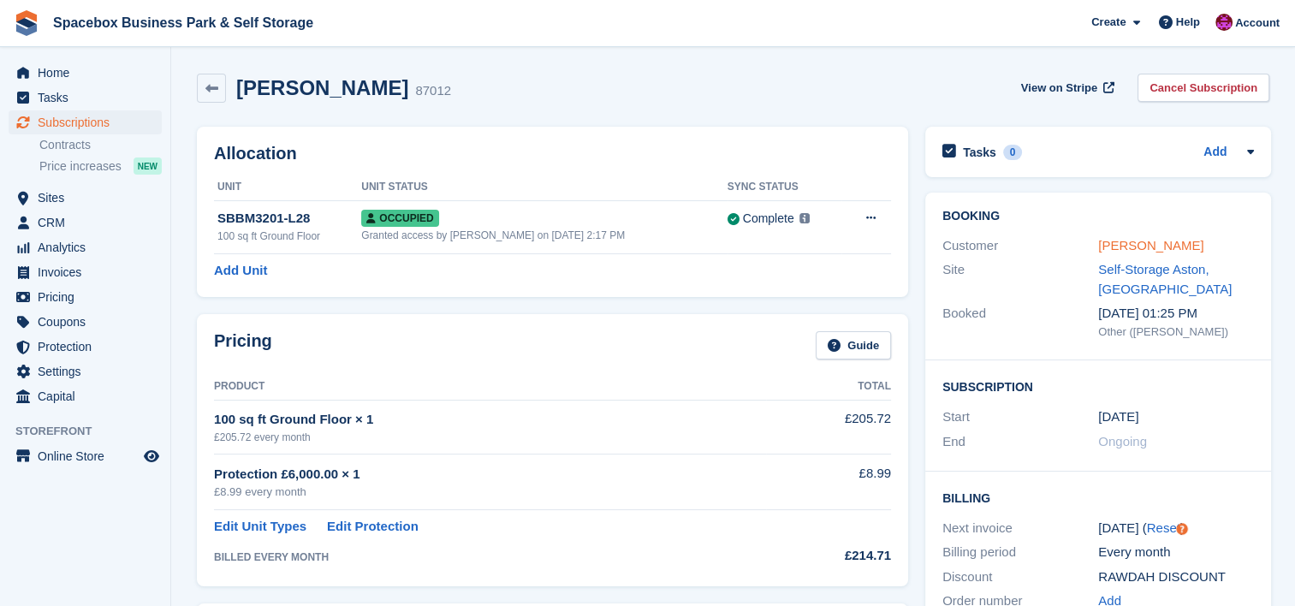
click at [1132, 244] on link "[PERSON_NAME]" at bounding box center [1150, 245] width 105 height 15
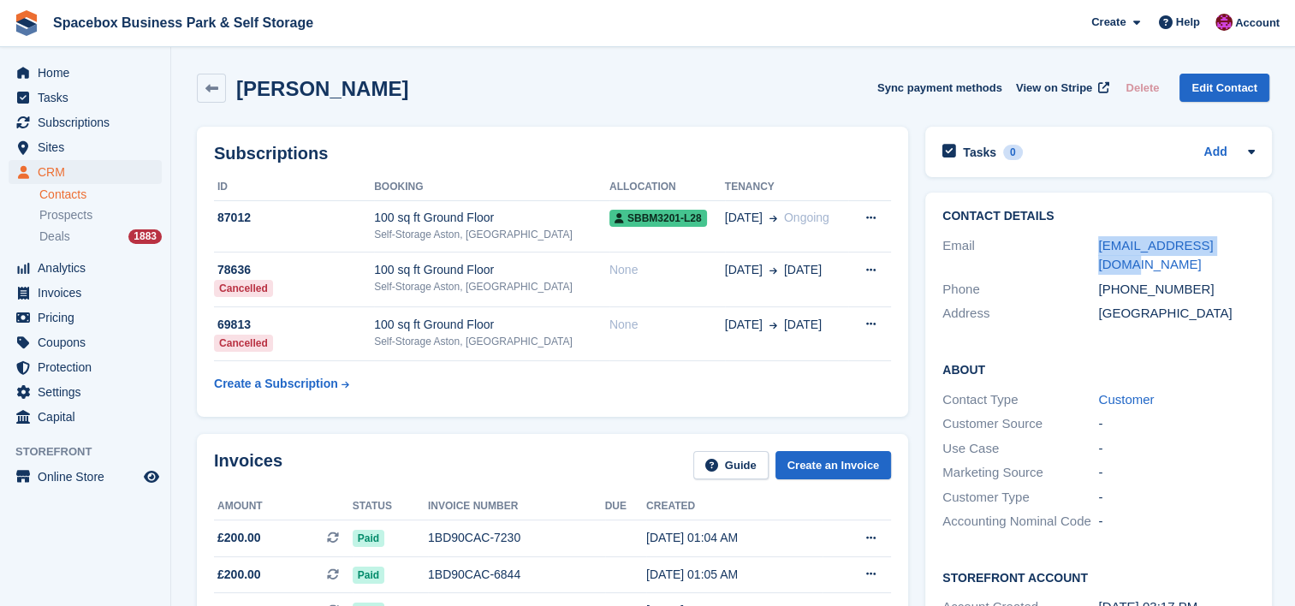
drag, startPoint x: 1237, startPoint y: 252, endPoint x: 1092, endPoint y: 253, distance: 144.7
click at [1092, 253] on div "Email [EMAIL_ADDRESS][DOMAIN_NAME]" at bounding box center [1099, 256] width 312 height 44
copy div "[EMAIL_ADDRESS][DOMAIN_NAME]"
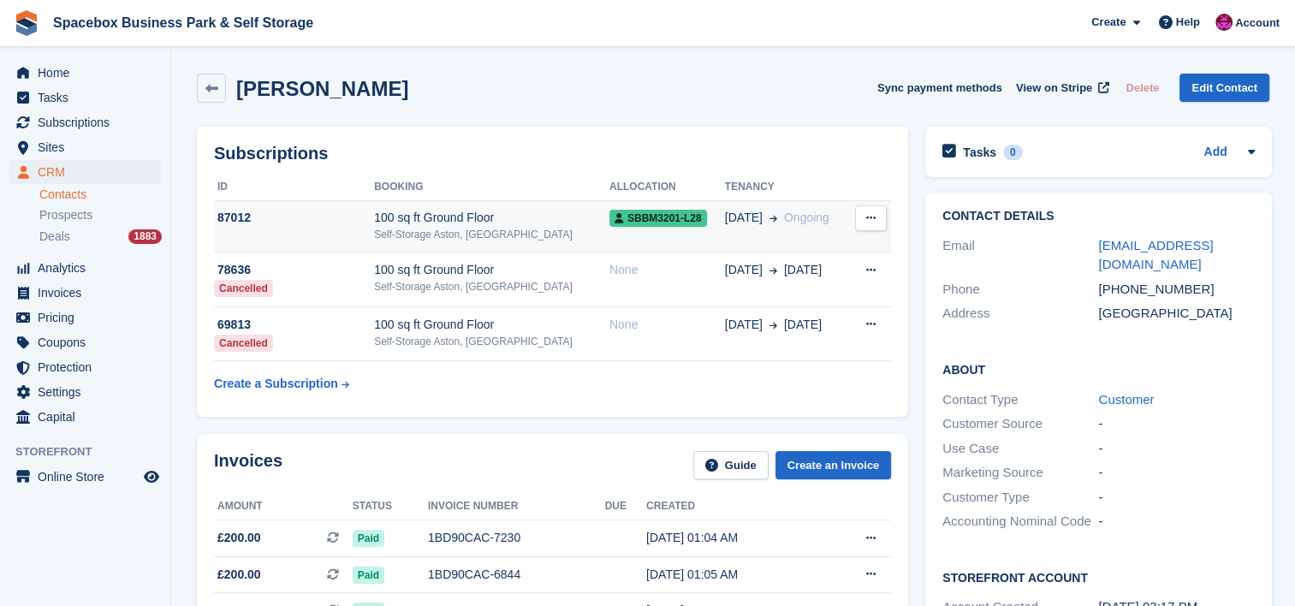
click at [466, 239] on div "Self-Storage Aston, [GEOGRAPHIC_DATA]" at bounding box center [491, 234] width 235 height 15
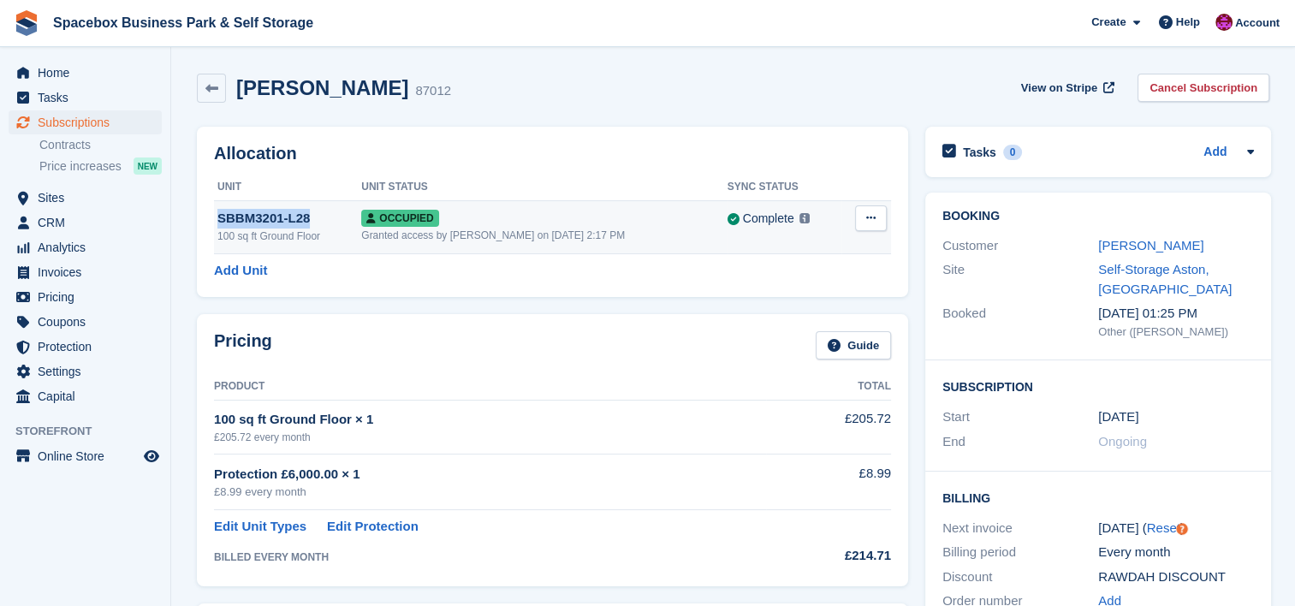
drag, startPoint x: 312, startPoint y: 216, endPoint x: 220, endPoint y: 222, distance: 91.8
click at [220, 222] on div "SBBM3201-L28" at bounding box center [289, 219] width 144 height 20
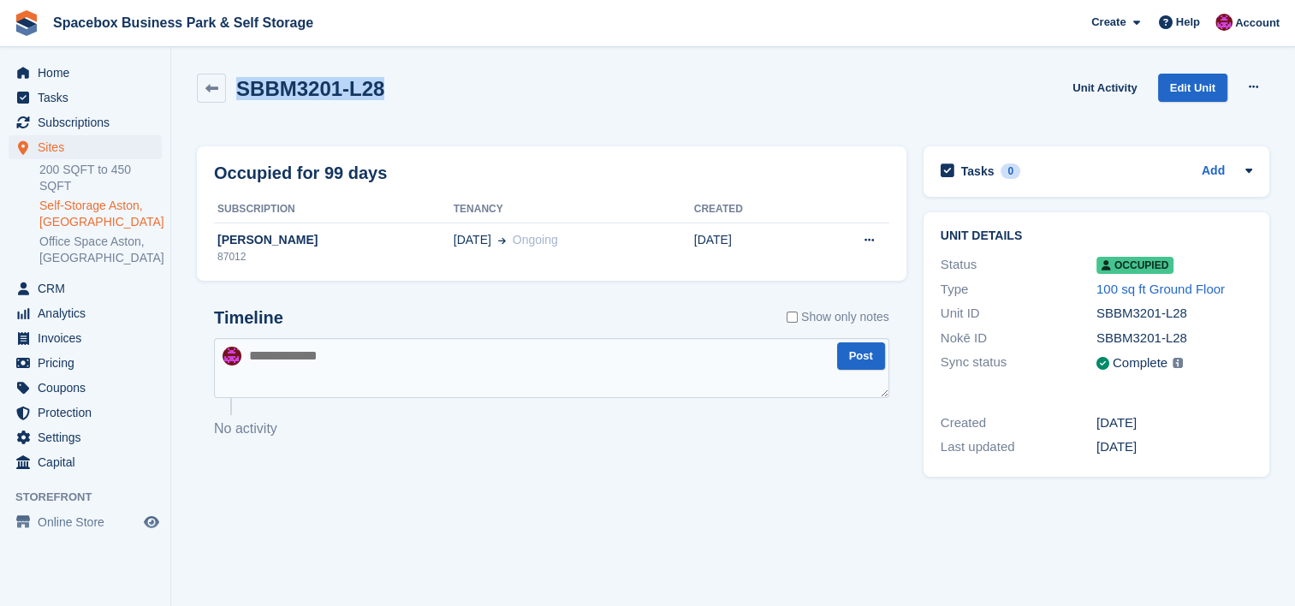
drag, startPoint x: 390, startPoint y: 69, endPoint x: 241, endPoint y: 78, distance: 150.1
click at [241, 78] on div "SBBM3201-L28 Unit Activity Edit Unit Overlock Repossess Deallocate" at bounding box center [733, 101] width 1090 height 73
copy h2 "SBBM3201-L28"
drag, startPoint x: 1182, startPoint y: 317, endPoint x: 1097, endPoint y: 318, distance: 85.6
click at [1097, 318] on div "SBBM3201-L28" at bounding box center [1175, 314] width 156 height 20
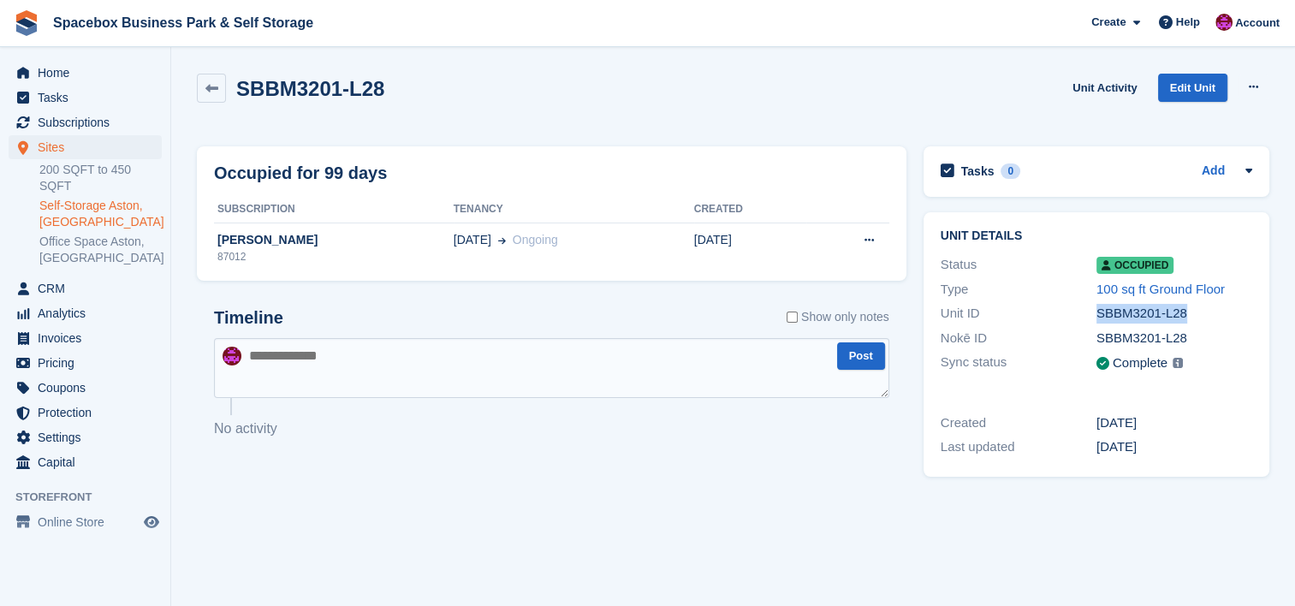
copy div "SBBM3201-L28"
